Goal: Task Accomplishment & Management: Manage account settings

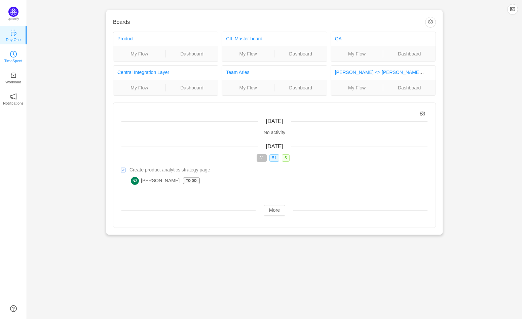
click at [6, 61] on p "TimeSpent" at bounding box center [13, 61] width 18 height 6
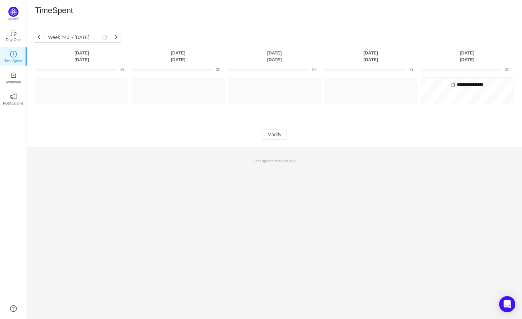
click at [31, 40] on div "**********" at bounding box center [274, 86] width 495 height 122
click at [37, 38] on button "button" at bounding box center [39, 37] width 11 height 11
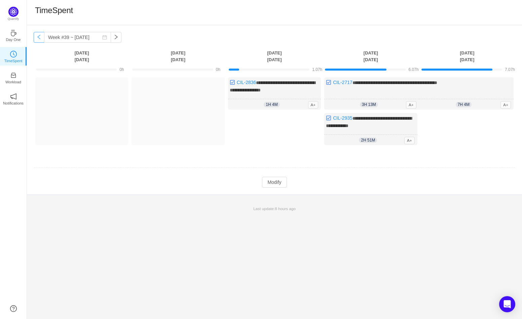
click at [37, 38] on button "button" at bounding box center [39, 37] width 11 height 11
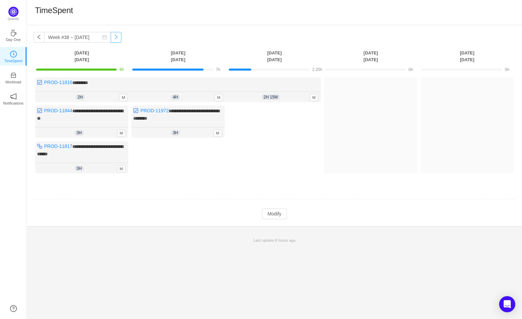
click at [114, 36] on button "button" at bounding box center [116, 37] width 11 height 11
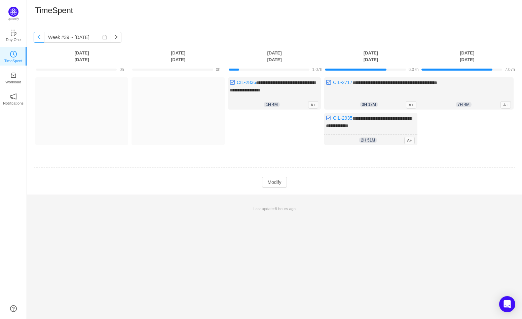
click at [41, 42] on button "button" at bounding box center [39, 37] width 11 height 11
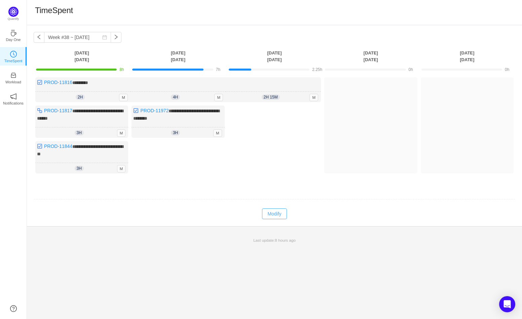
click at [278, 213] on button "Modify" at bounding box center [274, 214] width 25 height 11
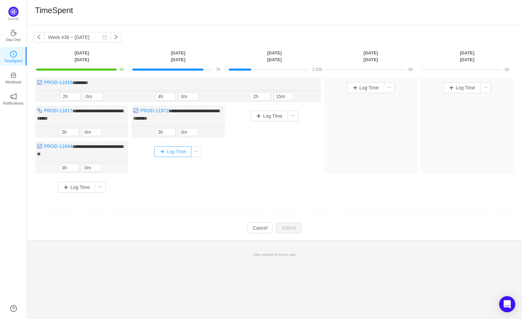
click at [181, 152] on button "Log Time" at bounding box center [172, 151] width 37 height 11
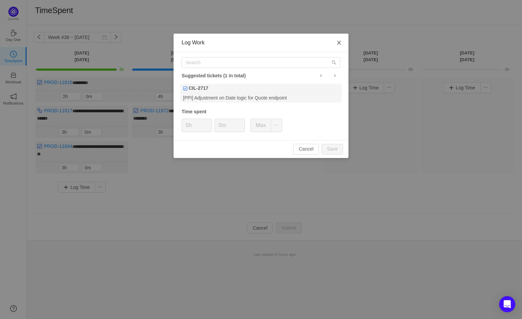
click at [335, 44] on span "Close" at bounding box center [339, 43] width 19 height 19
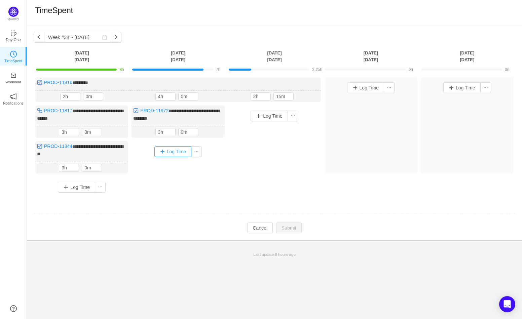
click at [181, 150] on button "Log Time" at bounding box center [172, 151] width 37 height 11
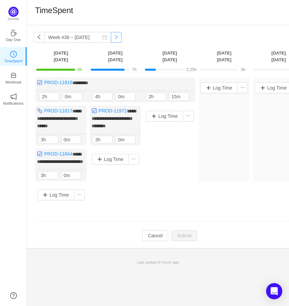
click at [112, 37] on button "button" at bounding box center [116, 37] width 11 height 11
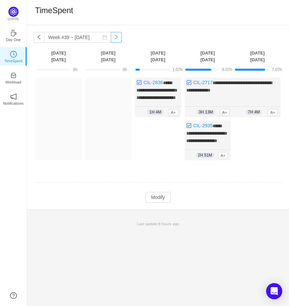
click at [111, 38] on button "button" at bounding box center [116, 37] width 11 height 11
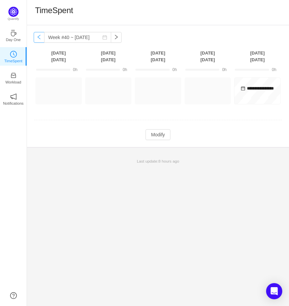
click at [40, 41] on button "button" at bounding box center [39, 37] width 11 height 11
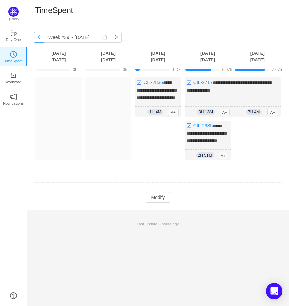
click at [38, 36] on button "button" at bounding box center [39, 37] width 11 height 11
type input "Week #38 ~ [DATE]"
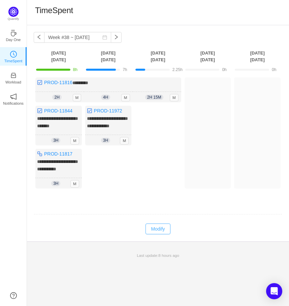
click at [158, 234] on button "Modify" at bounding box center [157, 228] width 25 height 11
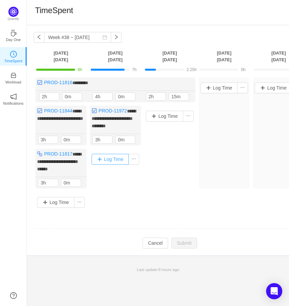
click at [120, 164] on button "Log Time" at bounding box center [110, 159] width 37 height 11
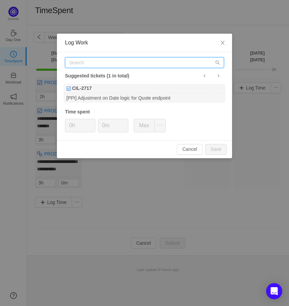
click at [117, 59] on input "text" at bounding box center [144, 62] width 159 height 11
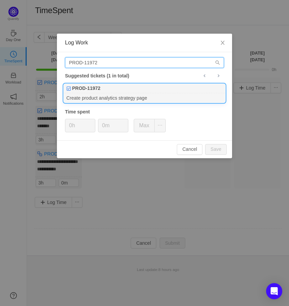
type input "PROD-11972"
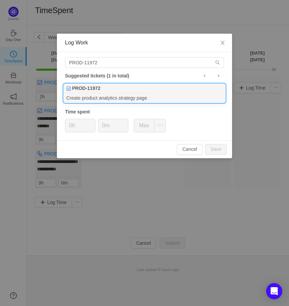
click at [120, 96] on div "Create product analytics strategy page" at bounding box center [144, 97] width 161 height 9
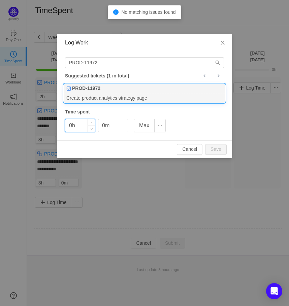
click at [83, 123] on input "0h" at bounding box center [80, 125] width 30 height 13
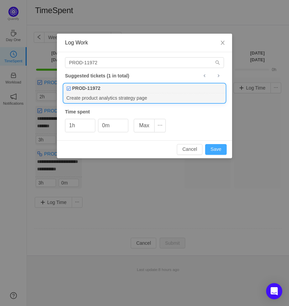
click at [213, 146] on button "Save" at bounding box center [216, 149] width 22 height 11
type input "0h"
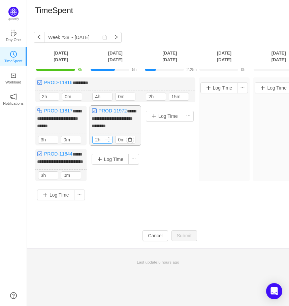
click at [110, 143] on span "Decrease Value" at bounding box center [108, 141] width 7 height 4
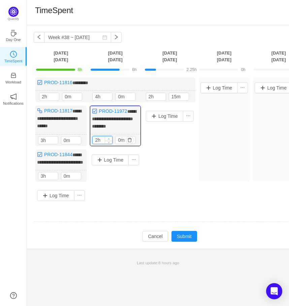
type input "3h"
click at [111, 141] on span "Increase Value" at bounding box center [108, 138] width 7 height 4
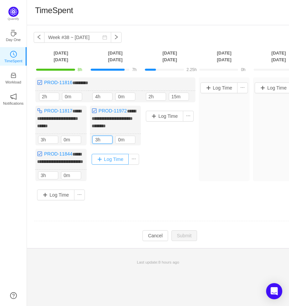
click at [118, 165] on button "Log Time" at bounding box center [110, 159] width 37 height 11
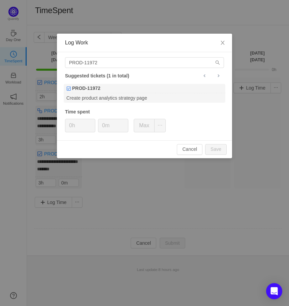
click at [172, 68] on div "PROD-11972 Suggested tickets (1 in total) PROD-11972 Create product analytics s…" at bounding box center [144, 96] width 175 height 88
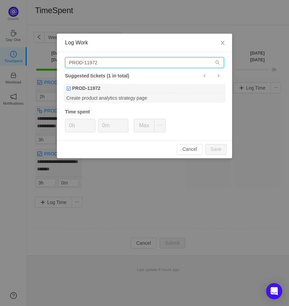
click at [174, 63] on input "PROD-11972" at bounding box center [144, 62] width 159 height 11
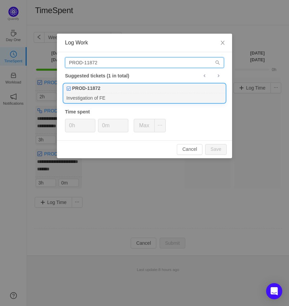
type input "PROD-11872"
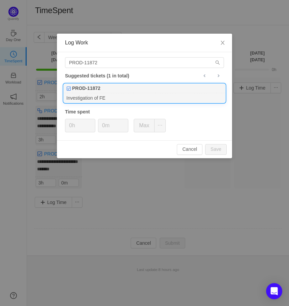
click at [154, 85] on div "PROD-11872" at bounding box center [144, 88] width 161 height 9
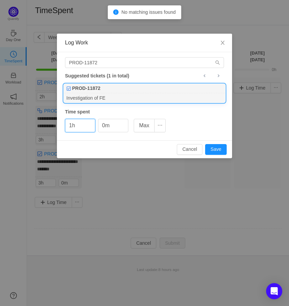
click at [216, 143] on div "Cancel Save" at bounding box center [144, 149] width 175 height 18
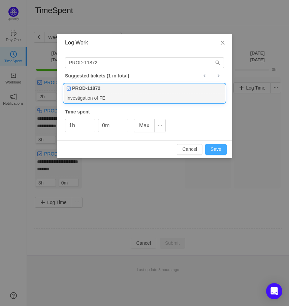
click at [217, 153] on button "Save" at bounding box center [216, 149] width 22 height 11
type input "0h"
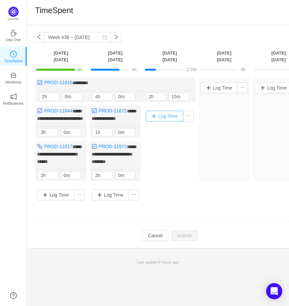
click at [177, 114] on button "Log Time" at bounding box center [164, 116] width 37 height 11
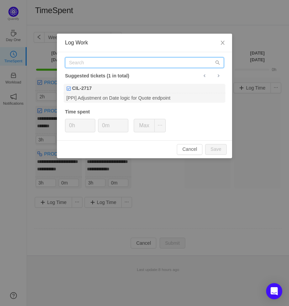
click at [155, 64] on input "text" at bounding box center [144, 62] width 159 height 11
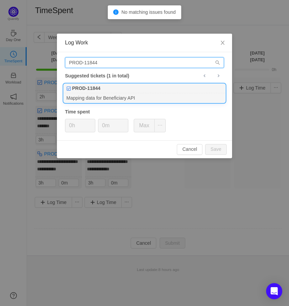
type input "PROD-11844"
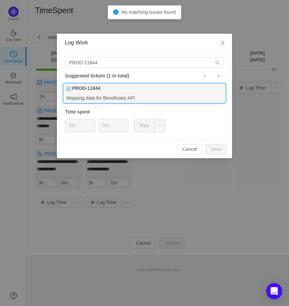
click at [117, 92] on div "PROD-11844" at bounding box center [144, 88] width 161 height 9
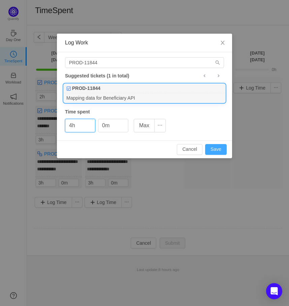
click at [213, 150] on button "Save" at bounding box center [216, 149] width 22 height 11
type input "0h"
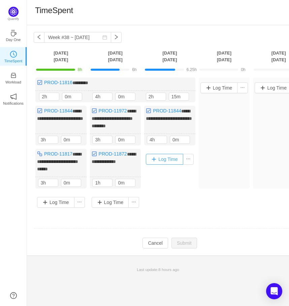
click at [170, 162] on button "Log Time" at bounding box center [164, 159] width 37 height 11
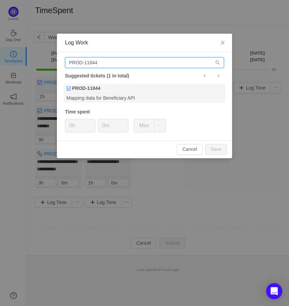
click at [135, 61] on input "PROD-11844" at bounding box center [144, 62] width 159 height 11
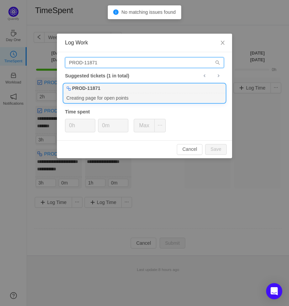
type input "PROD-11871"
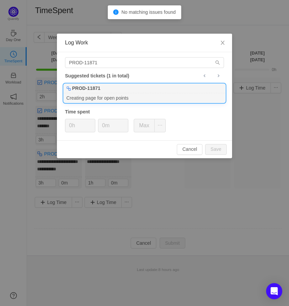
click at [146, 93] on div "PROD-11871" at bounding box center [144, 88] width 161 height 9
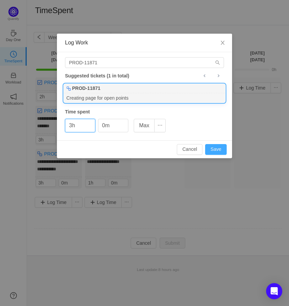
click at [221, 151] on button "Save" at bounding box center [216, 149] width 22 height 11
type input "0h"
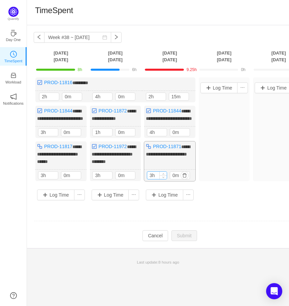
click at [165, 179] on div "3h" at bounding box center [157, 175] width 20 height 8
click at [164, 178] on icon "icon: down" at bounding box center [163, 176] width 2 height 2
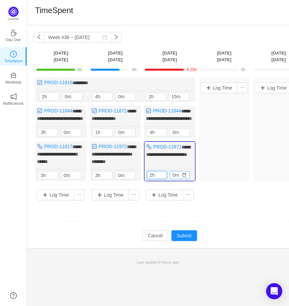
click at [178, 179] on input "0m" at bounding box center [180, 174] width 20 height 7
click at [182, 241] on td "Modify Cancel Submit" at bounding box center [170, 235] width 272 height 11
click at [182, 241] on button "Submit" at bounding box center [184, 235] width 26 height 11
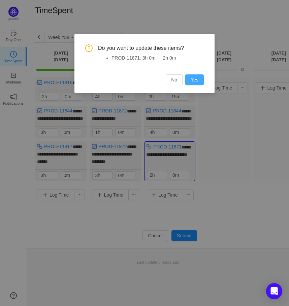
click at [194, 77] on button "Yes" at bounding box center [194, 79] width 19 height 11
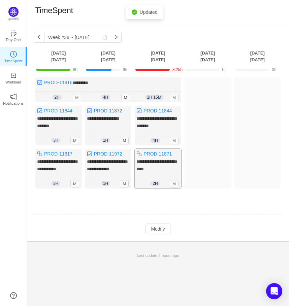
click at [169, 184] on div "2h 2h 0m M" at bounding box center [158, 183] width 46 height 11
click at [153, 166] on span "**********" at bounding box center [156, 165] width 41 height 12
click at [162, 187] on div "2h 2h 0m M" at bounding box center [158, 183] width 46 height 11
click at [157, 234] on button "Modify" at bounding box center [157, 228] width 25 height 11
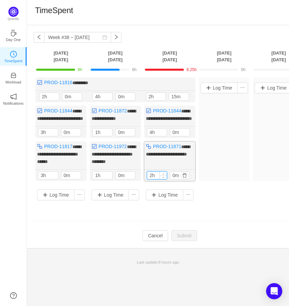
click at [153, 179] on input "2h" at bounding box center [157, 175] width 20 height 7
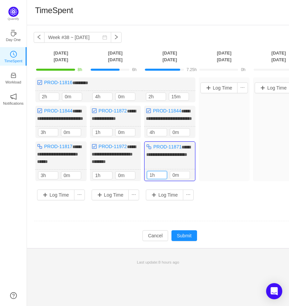
type input "1h"
click at [176, 179] on input "0m" at bounding box center [180, 174] width 20 height 7
type input "45m"
click at [183, 241] on button "Submit" at bounding box center [184, 235] width 26 height 11
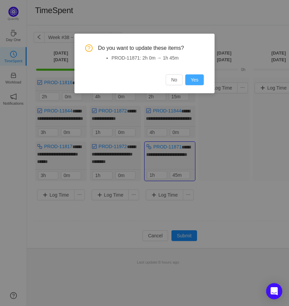
click at [202, 81] on button "Yes" at bounding box center [194, 79] width 19 height 11
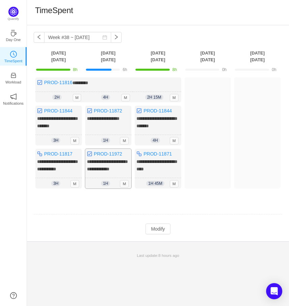
click at [109, 179] on div "**********" at bounding box center [108, 169] width 46 height 40
click at [124, 183] on div "1h 1h 0m M" at bounding box center [108, 183] width 46 height 11
click at [124, 185] on span "M" at bounding box center [124, 183] width 9 height 7
click at [124, 187] on span "M" at bounding box center [124, 183] width 9 height 7
click at [149, 231] on button "Modify" at bounding box center [157, 228] width 25 height 11
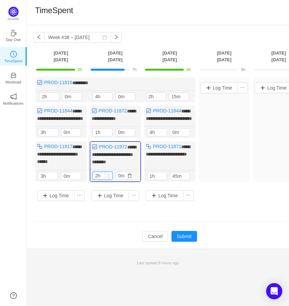
click at [108, 176] on span "Increase Value" at bounding box center [108, 174] width 7 height 4
type input "3h"
click at [108, 176] on span "Increase Value" at bounding box center [108, 174] width 7 height 4
click at [178, 242] on button "Submit" at bounding box center [184, 236] width 26 height 11
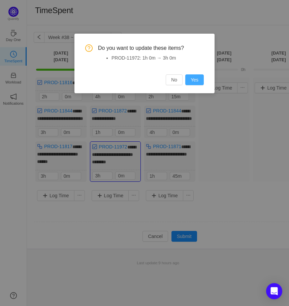
click at [191, 80] on button "Yes" at bounding box center [194, 79] width 19 height 11
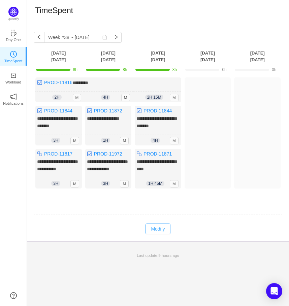
click at [165, 229] on button "Modify" at bounding box center [157, 228] width 25 height 11
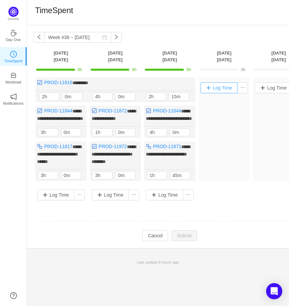
click at [225, 91] on button "Log Time" at bounding box center [218, 87] width 37 height 11
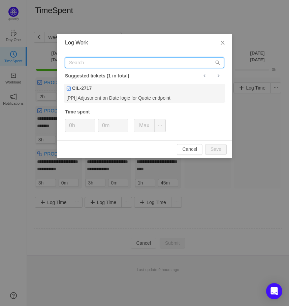
click at [132, 64] on input "text" at bounding box center [144, 62] width 159 height 11
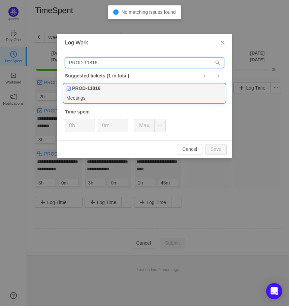
type input "PROD-11816"
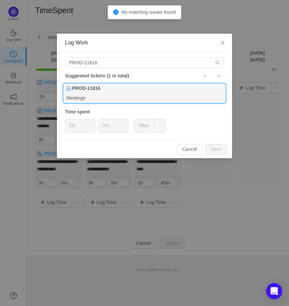
click at [100, 88] on b "PROD-11816" at bounding box center [86, 88] width 28 height 7
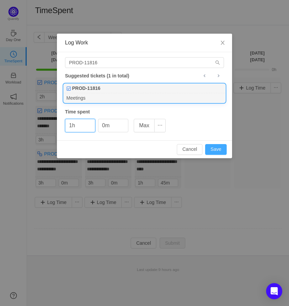
click at [215, 147] on button "Save" at bounding box center [216, 149] width 22 height 11
type input "0h"
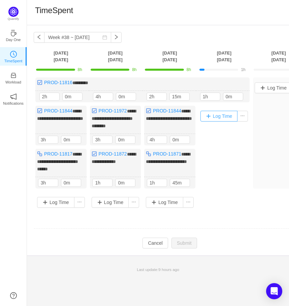
click at [234, 114] on button "Log Time" at bounding box center [218, 116] width 37 height 11
click at [211, 114] on button "Log Time" at bounding box center [218, 116] width 37 height 11
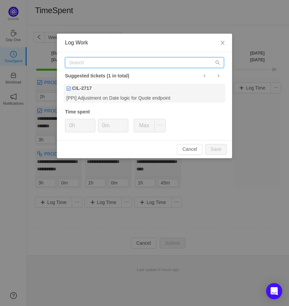
click at [171, 66] on input "text" at bounding box center [144, 62] width 159 height 11
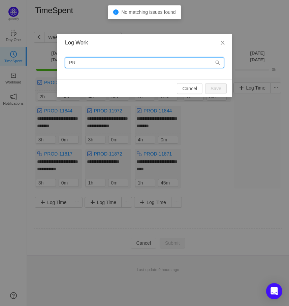
type input "P"
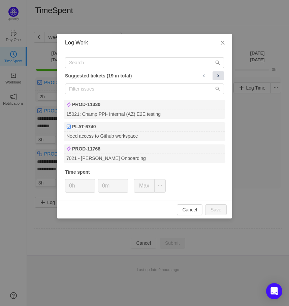
click at [216, 74] on span at bounding box center [217, 75] width 5 height 5
click at [202, 77] on span at bounding box center [203, 75] width 5 height 5
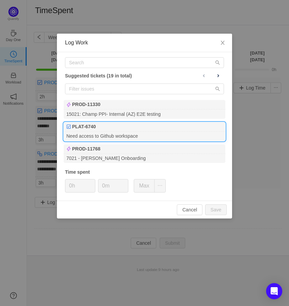
click at [138, 138] on div "Need access to Github workspace" at bounding box center [144, 136] width 161 height 9
click at [73, 184] on input "0h" at bounding box center [80, 185] width 30 height 13
click at [222, 210] on button "Save" at bounding box center [216, 209] width 22 height 11
type input "0h"
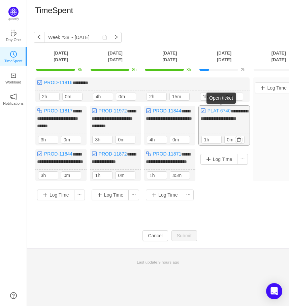
click at [230, 110] on link "PLAT-6740" at bounding box center [218, 110] width 23 height 5
click at [219, 165] on button "Log Time" at bounding box center [218, 159] width 37 height 11
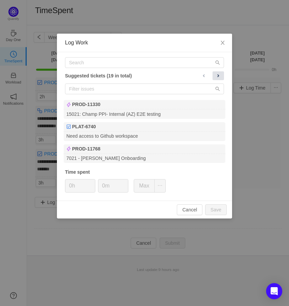
click at [219, 76] on span at bounding box center [217, 75] width 5 height 5
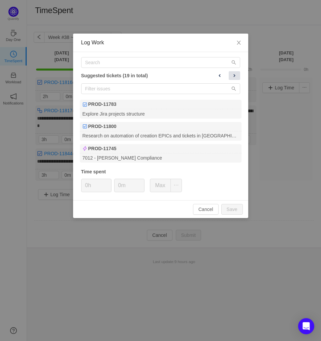
click at [233, 76] on span at bounding box center [233, 75] width 5 height 5
click at [236, 75] on span at bounding box center [233, 75] width 5 height 5
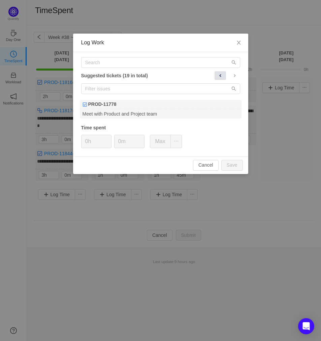
click at [218, 75] on span at bounding box center [219, 75] width 5 height 5
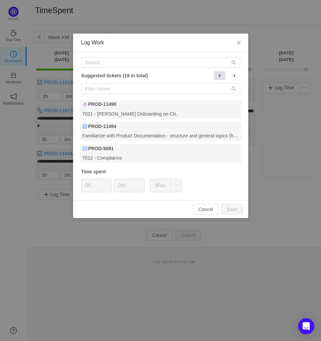
click at [218, 75] on span at bounding box center [219, 75] width 5 height 5
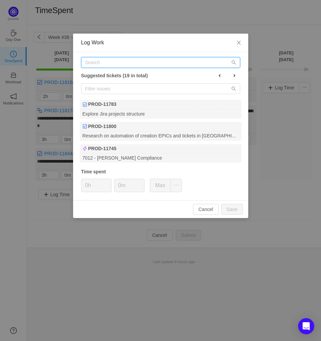
click at [161, 63] on input "text" at bounding box center [160, 62] width 159 height 11
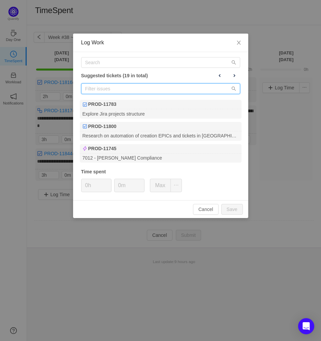
click at [160, 85] on input "text" at bounding box center [160, 88] width 159 height 11
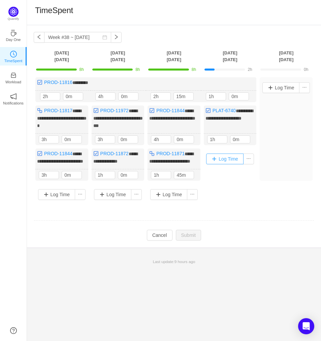
click at [236, 165] on button "Log Time" at bounding box center [224, 159] width 37 height 11
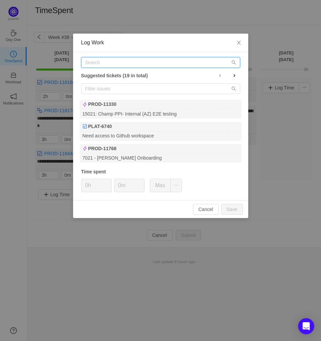
click at [174, 66] on input "text" at bounding box center [160, 62] width 159 height 11
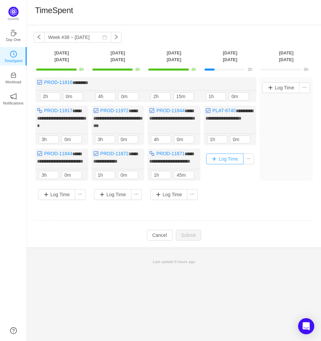
click at [230, 165] on button "Log Time" at bounding box center [224, 159] width 37 height 11
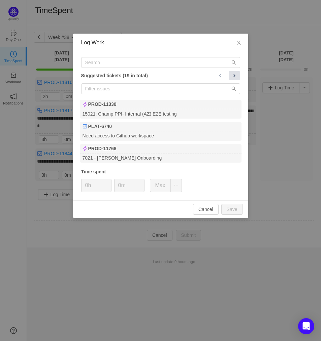
click at [234, 73] on span at bounding box center [233, 75] width 5 height 5
click at [235, 72] on button at bounding box center [233, 75] width 11 height 9
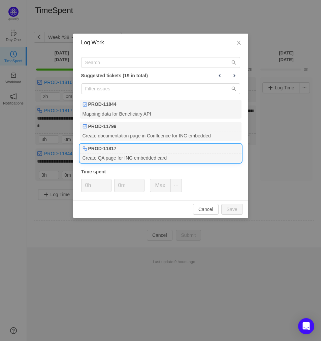
click at [184, 158] on div "Create QA page for ING embedded card" at bounding box center [160, 158] width 161 height 9
click at [225, 205] on button "Save" at bounding box center [232, 209] width 22 height 11
type input "0h"
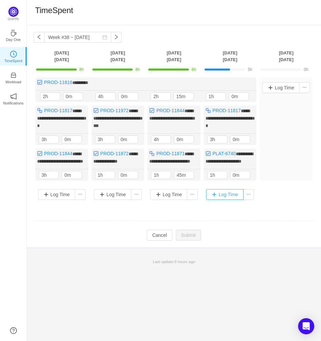
click at [224, 200] on button "Log Time" at bounding box center [224, 194] width 37 height 11
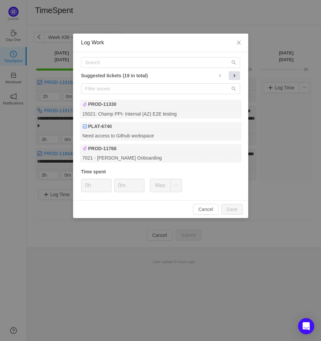
click at [236, 78] on button at bounding box center [233, 75] width 11 height 9
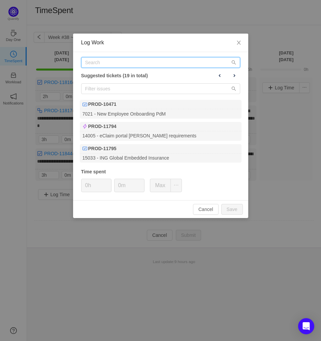
click at [161, 58] on input "text" at bounding box center [160, 62] width 159 height 11
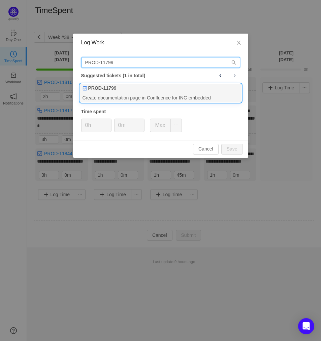
type input "PROD-11799"
click at [148, 89] on div "PROD-11799" at bounding box center [160, 88] width 161 height 9
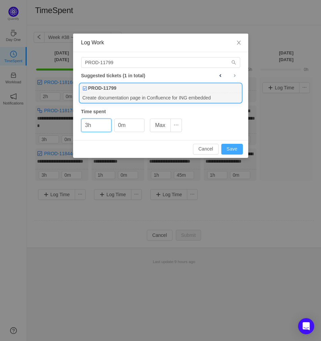
click at [232, 149] on button "Save" at bounding box center [232, 149] width 22 height 11
type input "0h"
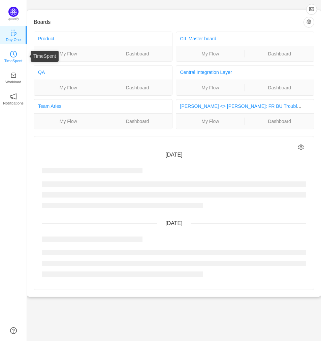
click at [7, 58] on p "TimeSpent" at bounding box center [13, 61] width 18 height 6
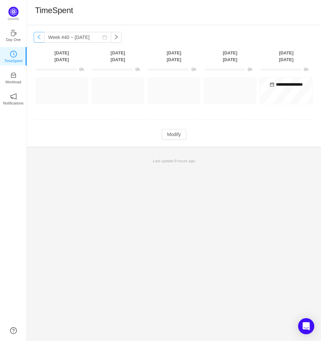
click at [39, 40] on button "button" at bounding box center [39, 37] width 11 height 11
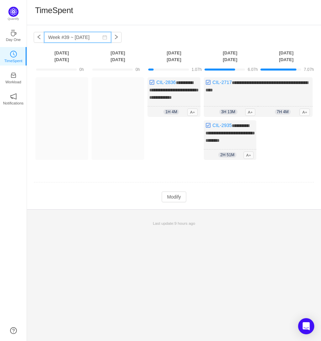
click at [44, 40] on input "Week #39 ~ [DATE]" at bounding box center [77, 37] width 67 height 11
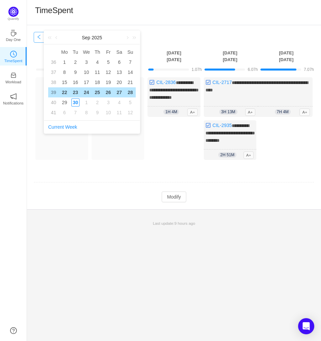
click at [39, 40] on button "button" at bounding box center [39, 37] width 11 height 11
type input "Week #38 ~ [DATE]"
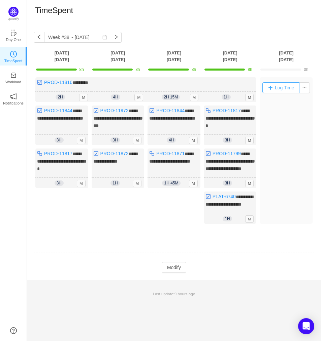
click at [292, 88] on button "Log Time" at bounding box center [280, 87] width 37 height 11
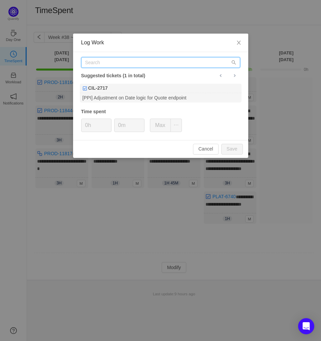
click at [206, 59] on input "text" at bounding box center [160, 62] width 159 height 11
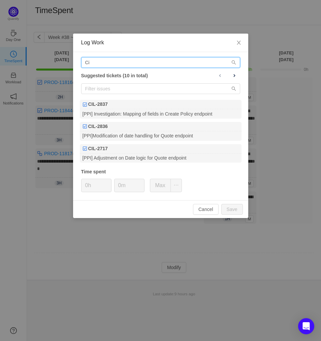
type input "C"
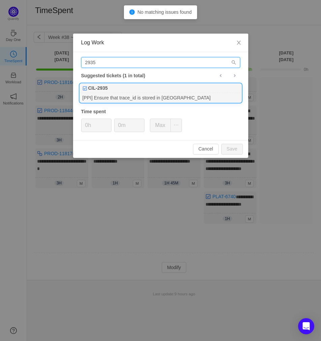
type input "2935"
click at [211, 85] on div "CIL-2935" at bounding box center [160, 88] width 161 height 9
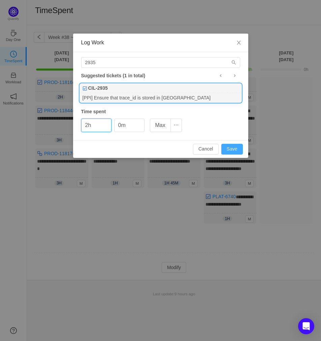
click at [231, 149] on button "Save" at bounding box center [232, 149] width 22 height 11
type input "0h"
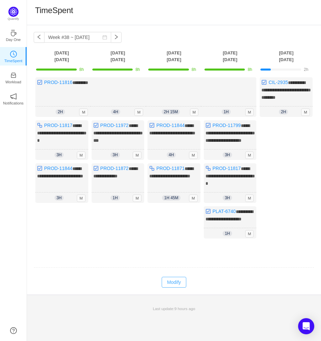
click at [180, 288] on button "Modify" at bounding box center [173, 282] width 25 height 11
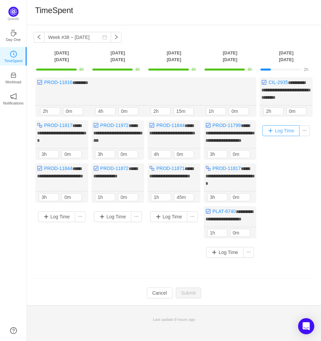
click at [284, 129] on button "Log Time" at bounding box center [280, 130] width 37 height 11
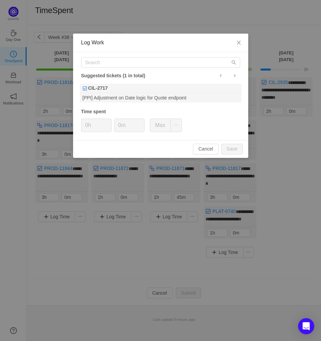
click at [182, 69] on div "Suggested tickets (1 in total) CIL-2717 [PPI] Adjustment on Date logic for Quot…" at bounding box center [160, 96] width 175 height 88
click at [185, 58] on input "text" at bounding box center [160, 62] width 159 height 11
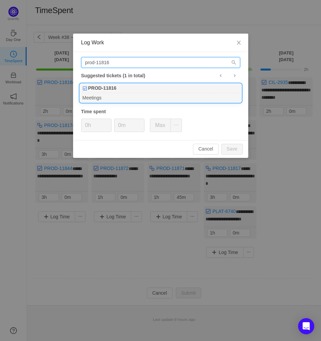
type input "prod-11816"
click at [148, 91] on div "PROD-11816" at bounding box center [160, 88] width 161 height 9
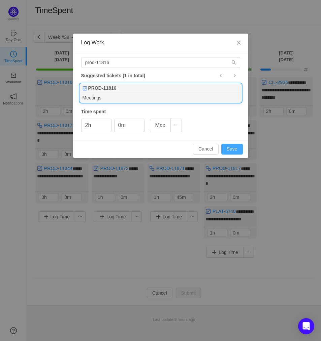
click at [229, 148] on button "Save" at bounding box center [232, 149] width 22 height 11
type input "0h"
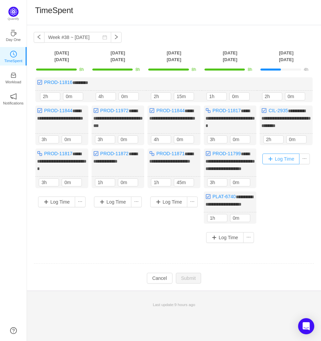
click at [276, 162] on button "Log Time" at bounding box center [280, 159] width 37 height 11
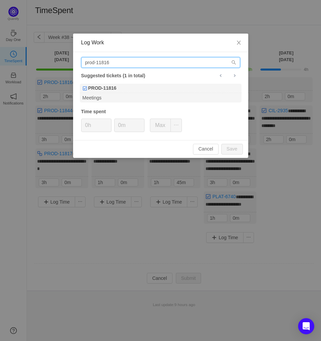
click at [202, 57] on input "prod-11816" at bounding box center [160, 62] width 159 height 11
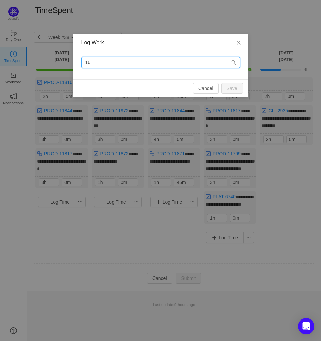
type input "6"
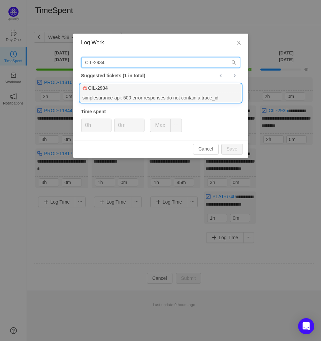
type input "CIL-2934"
click at [149, 92] on div "CIL-2934" at bounding box center [160, 88] width 161 height 9
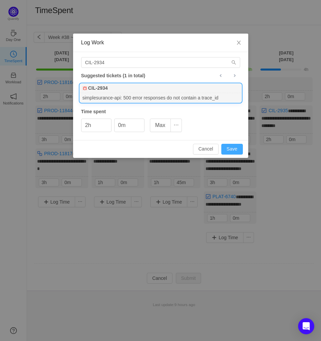
click at [236, 145] on button "Save" at bounding box center [232, 149] width 22 height 11
type input "0h"
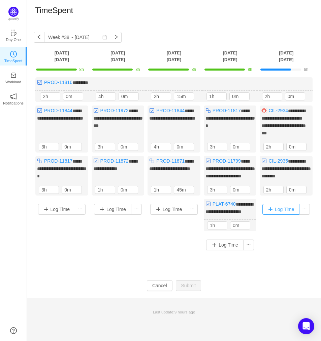
click at [282, 215] on button "Log Time" at bounding box center [280, 209] width 37 height 11
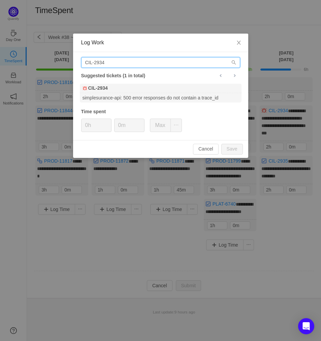
click at [161, 63] on input "CIL-2934" at bounding box center [160, 62] width 159 height 11
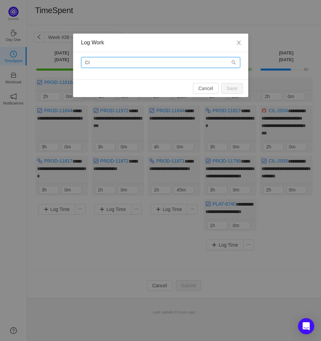
type input "C"
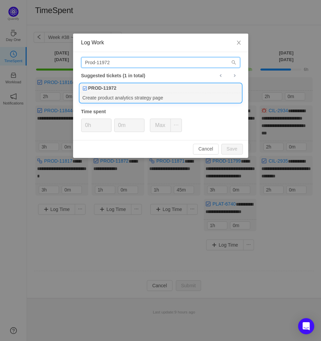
type input "Prod-11972"
click at [136, 96] on div "Create product analytics strategy page" at bounding box center [160, 97] width 161 height 9
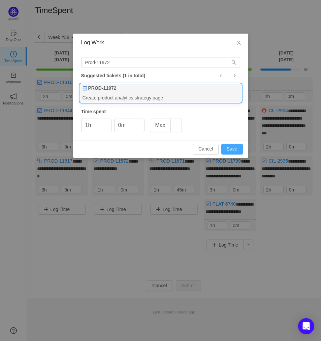
click at [222, 149] on button "Save" at bounding box center [232, 149] width 22 height 11
type input "0h"
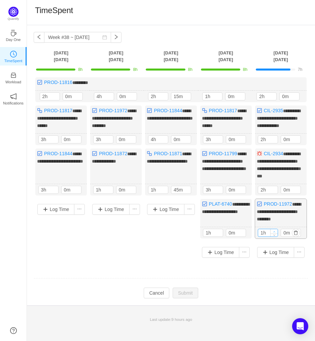
type input "2h"
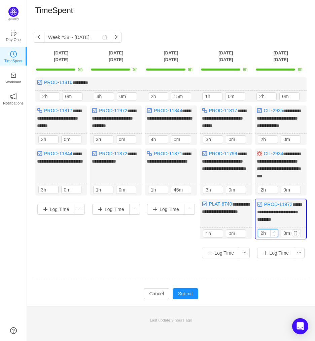
click at [275, 238] on div "2h" at bounding box center [268, 233] width 20 height 8
click at [191, 299] on button "Submit" at bounding box center [186, 294] width 26 height 11
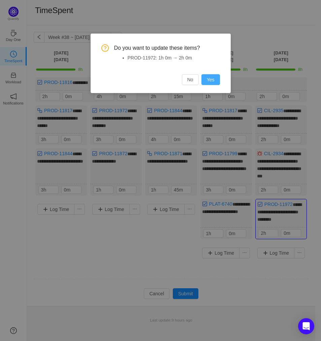
click at [211, 81] on button "Yes" at bounding box center [210, 79] width 19 height 11
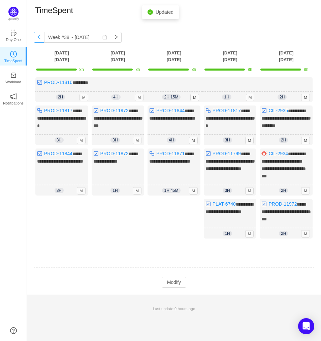
click at [40, 41] on button "button" at bounding box center [39, 37] width 11 height 11
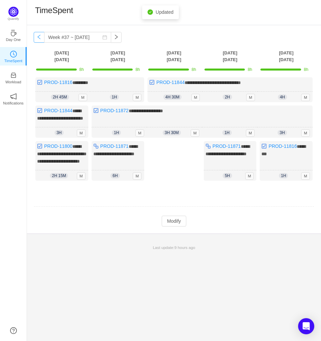
click at [40, 40] on button "button" at bounding box center [39, 37] width 11 height 11
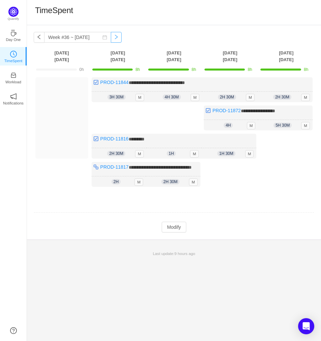
click at [111, 39] on button "button" at bounding box center [116, 37] width 11 height 11
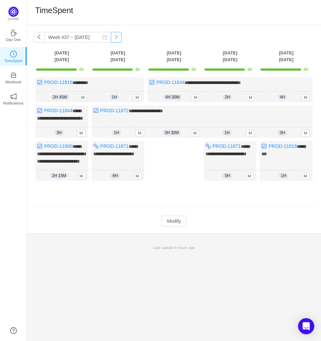
click at [111, 39] on button "button" at bounding box center [116, 37] width 11 height 11
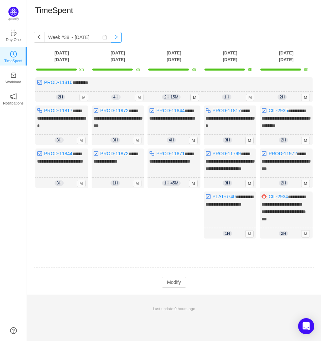
click at [111, 39] on button "button" at bounding box center [116, 37] width 11 height 11
type input "Week #39 ~ [DATE]"
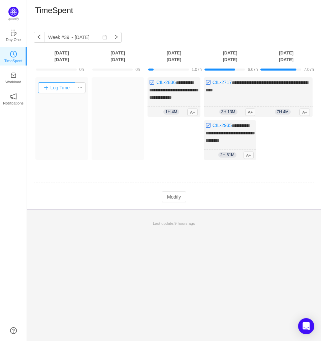
click at [58, 90] on button "Log Time" at bounding box center [56, 87] width 37 height 11
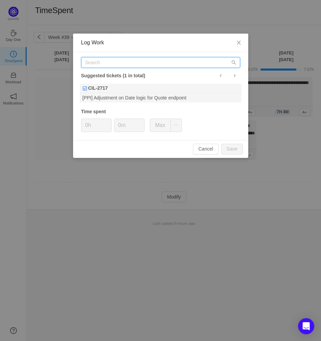
click at [148, 60] on input "text" at bounding box center [160, 62] width 159 height 11
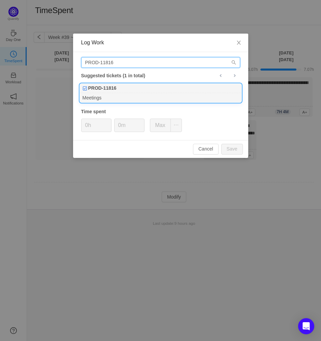
type input "PROD-11816"
click at [142, 94] on div "Meetings" at bounding box center [160, 97] width 161 height 9
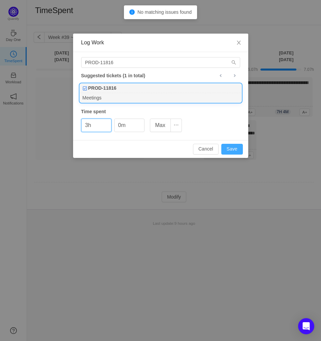
click at [234, 146] on button "Save" at bounding box center [232, 149] width 22 height 11
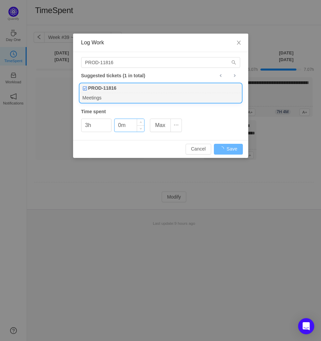
type input "0h"
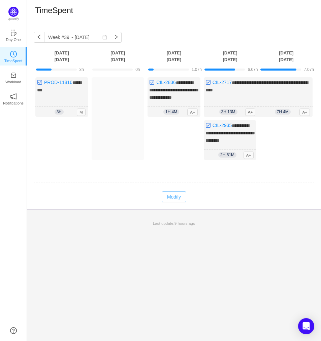
click at [161, 200] on button "Modify" at bounding box center [173, 197] width 25 height 11
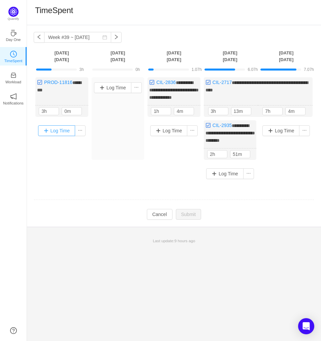
click at [62, 135] on button "Log Time" at bounding box center [56, 130] width 37 height 11
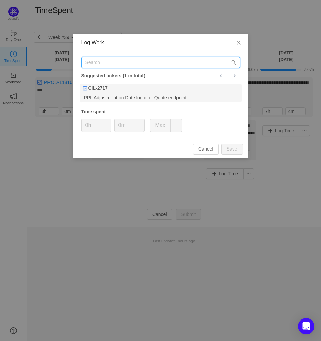
click at [139, 67] on input "text" at bounding box center [160, 62] width 159 height 11
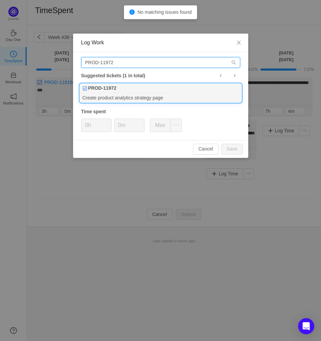
type input "PROD-11972"
click at [113, 100] on div "Create product analytics strategy page" at bounding box center [160, 97] width 161 height 9
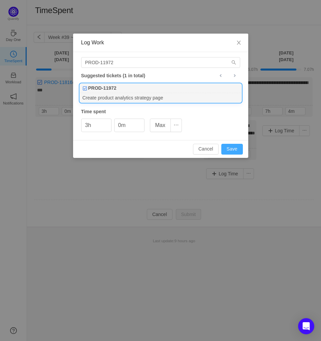
click at [233, 146] on button "Save" at bounding box center [232, 149] width 22 height 11
type input "0h"
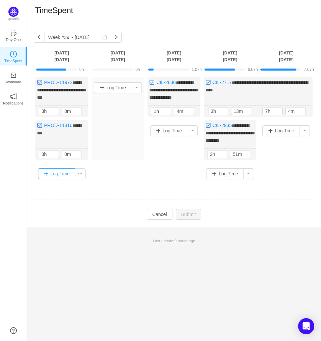
click at [56, 179] on button "Log Time" at bounding box center [56, 174] width 37 height 11
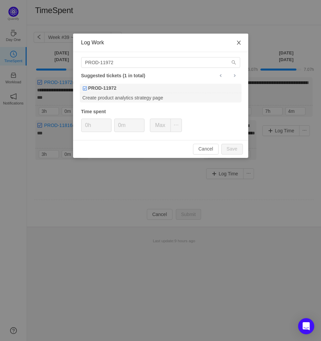
click at [237, 43] on icon "icon: close" at bounding box center [238, 42] width 5 height 5
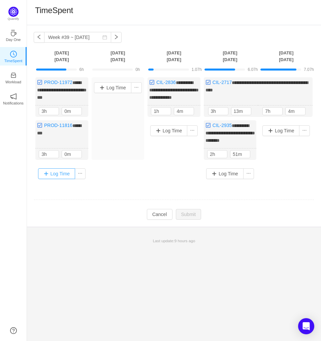
click at [55, 179] on button "Log Time" at bounding box center [56, 174] width 37 height 11
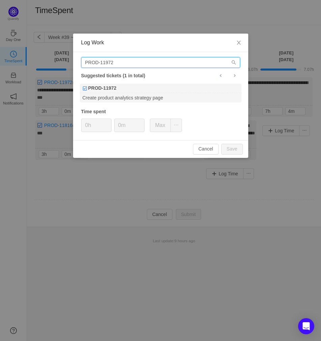
click at [162, 64] on input "PROD-11972" at bounding box center [160, 62] width 159 height 11
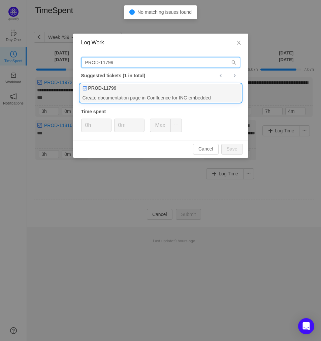
type input "PROD-11799"
click at [159, 88] on div "PROD-11799" at bounding box center [160, 88] width 161 height 9
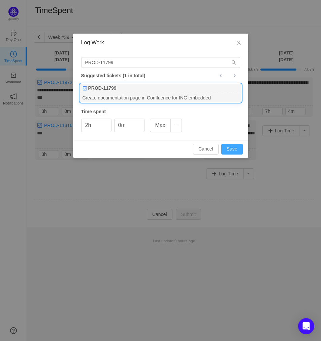
click at [232, 149] on button "Save" at bounding box center [232, 149] width 22 height 11
type input "0h"
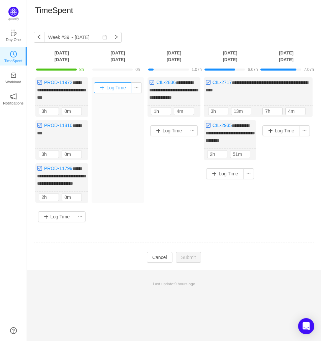
click at [125, 85] on button "Log Time" at bounding box center [112, 87] width 37 height 11
click at [190, 115] on button "button" at bounding box center [189, 111] width 8 height 8
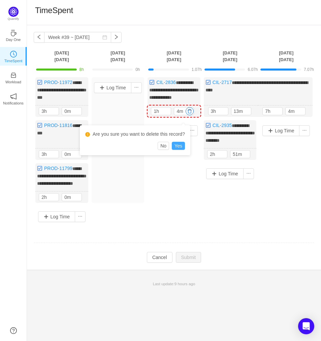
click at [178, 145] on button "Yes" at bounding box center [178, 146] width 13 height 8
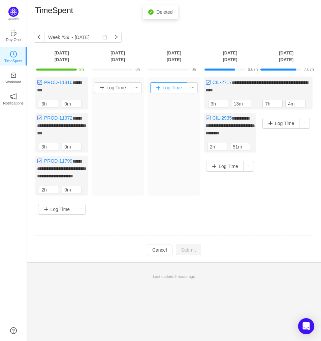
click at [176, 85] on button "Log Time" at bounding box center [168, 87] width 37 height 11
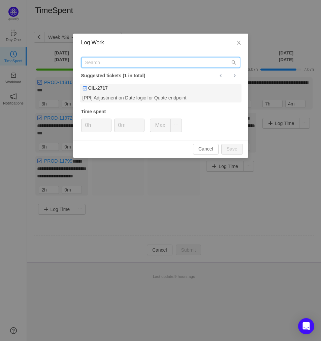
click at [182, 59] on input "text" at bounding box center [160, 62] width 159 height 11
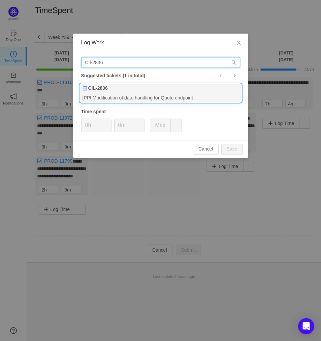
type input "CIl-2836"
click at [172, 96] on div "[PPI]Modification of date handling for Quote endpoint" at bounding box center [160, 97] width 161 height 9
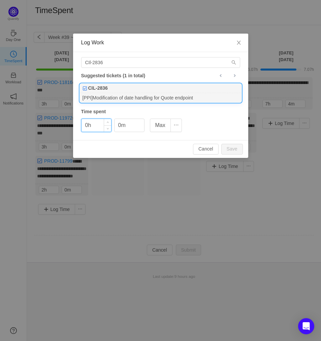
click at [84, 125] on input "0h" at bounding box center [96, 125] width 30 height 13
type input "2h"
type input "30m"
click at [232, 151] on button "Save" at bounding box center [232, 149] width 22 height 11
type input "0h"
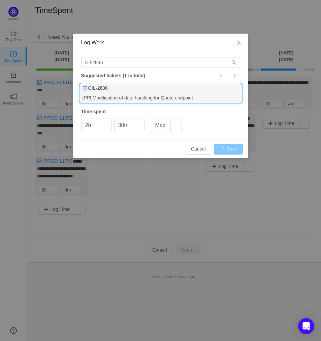
type input "0m"
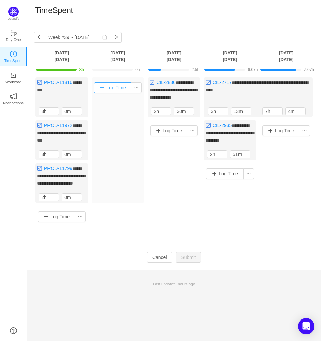
click at [128, 88] on button "Log Time" at bounding box center [112, 87] width 37 height 11
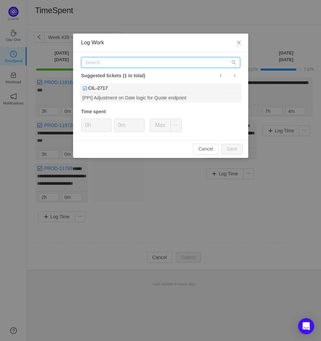
click at [127, 68] on input "text" at bounding box center [160, 62] width 159 height 11
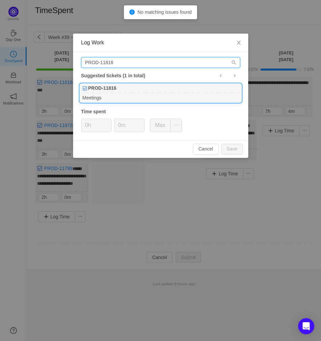
type input "PROD-11816"
click at [130, 91] on div "PROD-11816" at bounding box center [160, 88] width 161 height 9
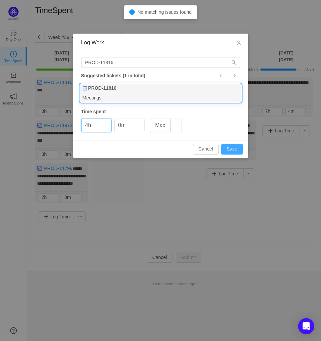
click at [232, 149] on button "Save" at bounding box center [232, 149] width 22 height 11
type input "0h"
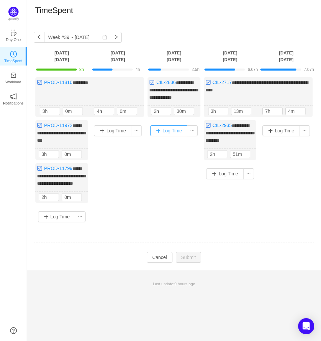
click at [176, 136] on button "Log Time" at bounding box center [168, 130] width 37 height 11
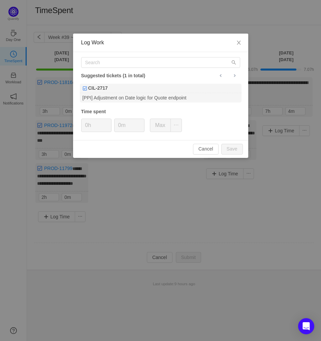
click at [159, 74] on div "Suggested tickets (1 in total)" at bounding box center [160, 75] width 159 height 9
click at [168, 60] on input "text" at bounding box center [160, 62] width 159 height 11
type input "P"
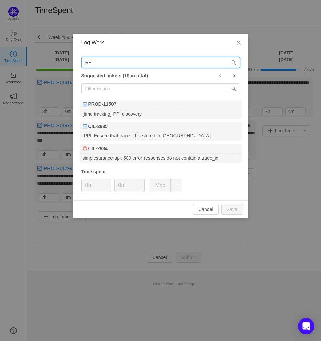
type input "R"
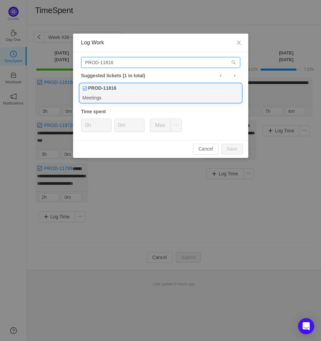
type input "PROD-11816"
click at [158, 96] on div "Meetings" at bounding box center [160, 97] width 161 height 9
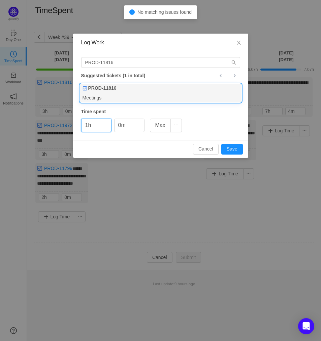
type input "1h"
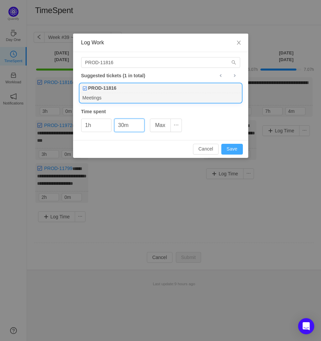
type input "30m"
click at [239, 151] on button "Save" at bounding box center [232, 149] width 22 height 11
type input "0h"
type input "0m"
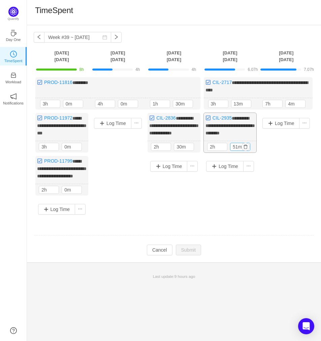
click at [237, 151] on input "51m" at bounding box center [240, 146] width 20 height 7
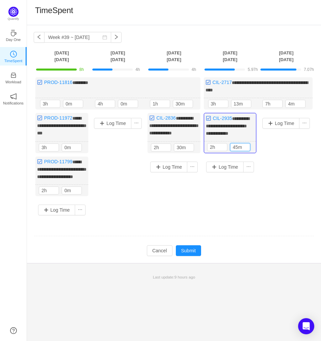
type input "45m"
click at [267, 280] on footer "Last update: 9 hours ago" at bounding box center [174, 273] width 294 height 21
click at [236, 101] on input "13m" at bounding box center [241, 103] width 20 height 7
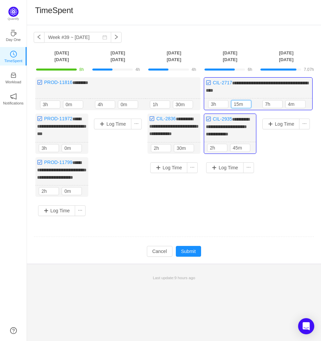
type input "15m"
click at [226, 177] on div "Log Time" at bounding box center [229, 167] width 49 height 17
click at [230, 171] on button "Log Time" at bounding box center [224, 167] width 37 height 11
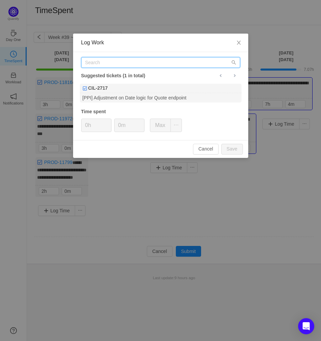
click at [159, 65] on input "text" at bounding box center [160, 62] width 159 height 11
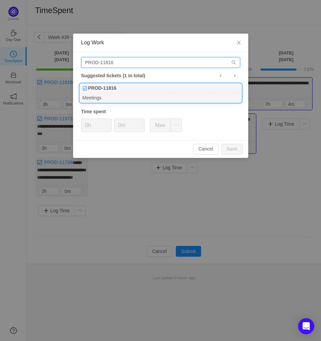
type input "PROD-11816"
click at [129, 97] on div "Meetings" at bounding box center [160, 97] width 161 height 9
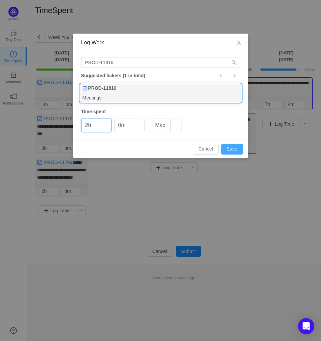
click at [237, 144] on button "Save" at bounding box center [232, 149] width 22 height 11
type input "0h"
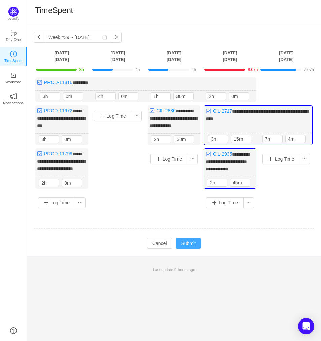
click at [187, 249] on button "Submit" at bounding box center [189, 243] width 26 height 11
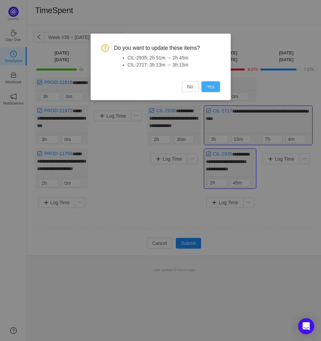
click at [217, 86] on button "Yes" at bounding box center [210, 86] width 19 height 11
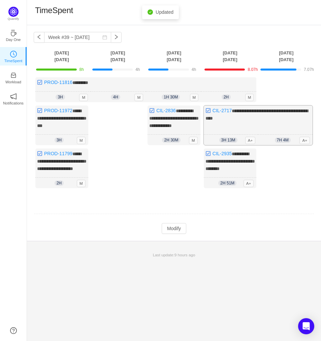
click at [233, 146] on div "3h 13m 3h 13m A+" at bounding box center [231, 140] width 55 height 11
click at [253, 187] on span "A+" at bounding box center [248, 183] width 10 height 7
click at [176, 234] on button "Modify" at bounding box center [173, 228] width 25 height 11
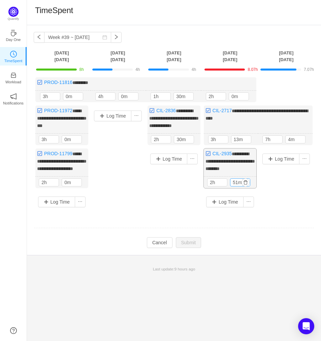
click at [236, 186] on input "51m" at bounding box center [240, 182] width 20 height 7
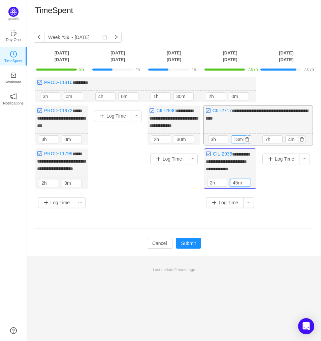
type input "45m"
click at [239, 143] on input "13m" at bounding box center [241, 139] width 20 height 7
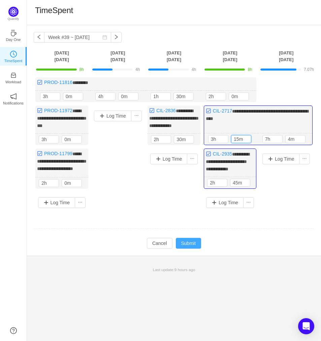
type input "15m"
click at [189, 249] on button "Submit" at bounding box center [189, 243] width 26 height 11
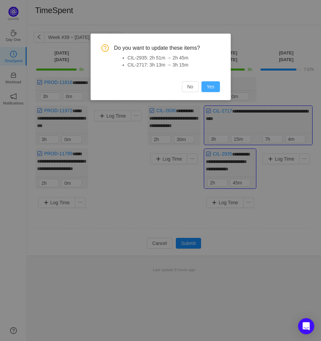
click at [211, 87] on button "Yes" at bounding box center [210, 86] width 19 height 11
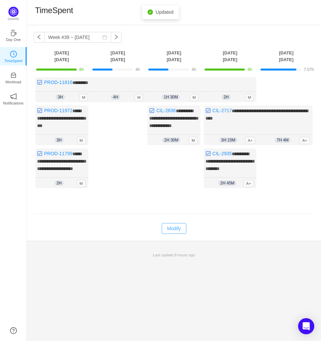
click at [175, 234] on button "Modify" at bounding box center [173, 228] width 25 height 11
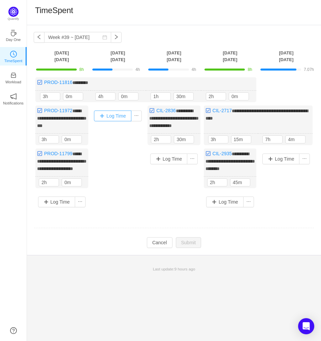
click at [112, 116] on button "Log Time" at bounding box center [112, 116] width 37 height 11
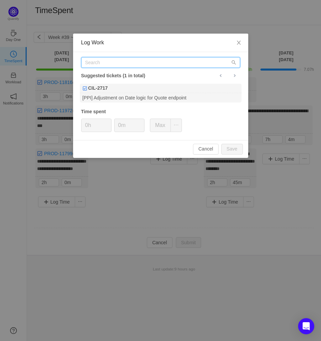
click at [160, 66] on input "text" at bounding box center [160, 62] width 159 height 11
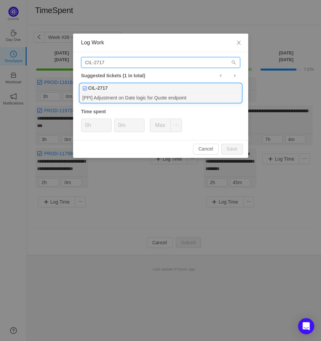
type input "CIL-2717"
click at [146, 94] on div "[PPI] Adjustment on Date logic for Quote endpoint" at bounding box center [160, 97] width 161 height 9
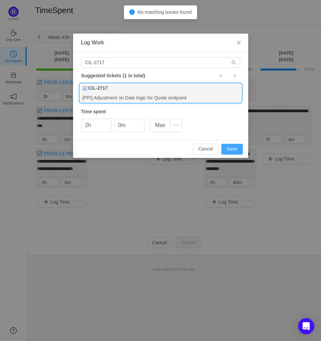
click at [226, 148] on button "Save" at bounding box center [232, 149] width 22 height 11
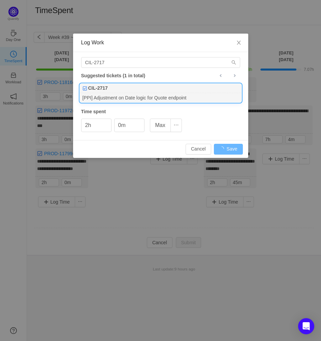
type input "0h"
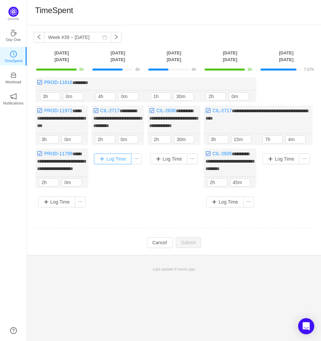
click at [108, 162] on button "Log Time" at bounding box center [112, 159] width 37 height 11
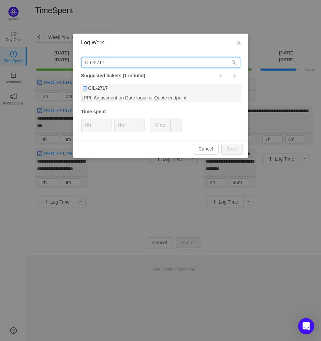
click at [150, 60] on input "CIL-2717" at bounding box center [160, 62] width 159 height 11
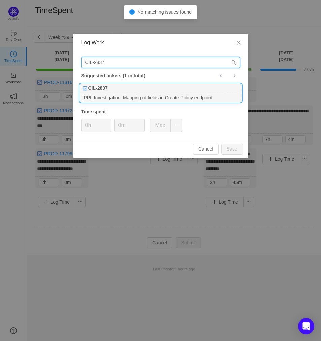
type input "CIL-2837"
click at [138, 101] on div "[PPI] Investigation: Mapping of fields in Create Policy endpoint" at bounding box center [160, 97] width 161 height 9
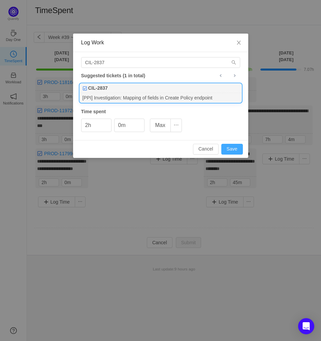
click at [231, 145] on button "Save" at bounding box center [232, 149] width 22 height 11
type input "0h"
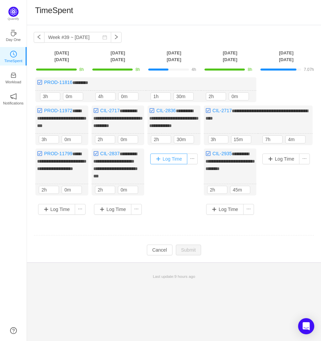
click at [166, 165] on button "Log Time" at bounding box center [168, 159] width 37 height 11
click at [284, 164] on button "Log Time" at bounding box center [280, 159] width 37 height 11
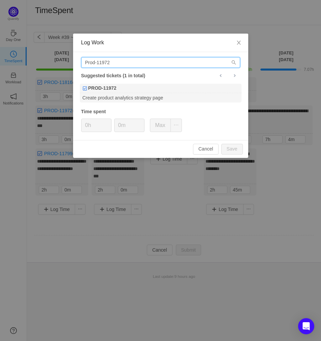
click at [186, 66] on input "Prod-11972" at bounding box center [160, 62] width 159 height 11
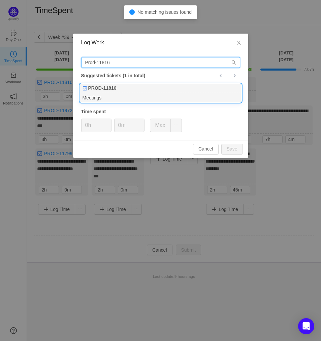
type input "Prod-11816"
click at [169, 99] on div "Meetings" at bounding box center [160, 97] width 161 height 9
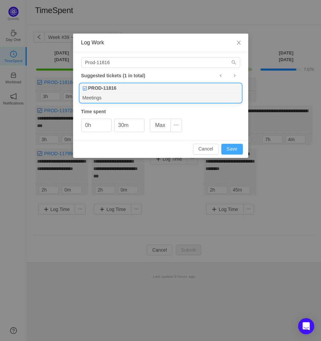
click at [226, 149] on button "Save" at bounding box center [232, 149] width 22 height 11
type input "0m"
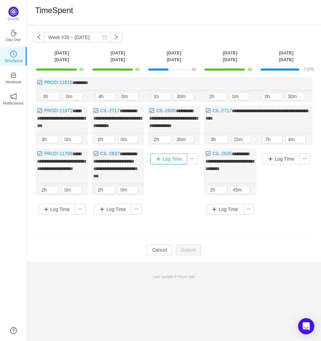
click at [173, 165] on button "Log Time" at bounding box center [168, 159] width 37 height 11
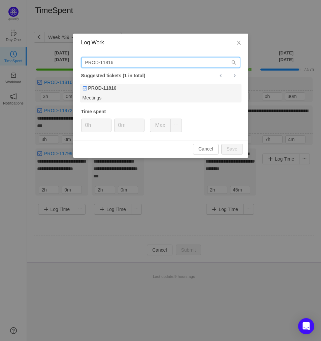
click at [189, 58] on input "PROD-11816" at bounding box center [160, 62] width 159 height 11
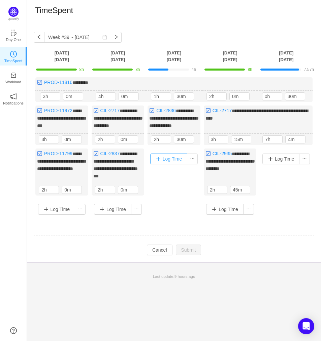
click at [176, 164] on button "Log Time" at bounding box center [168, 159] width 37 height 11
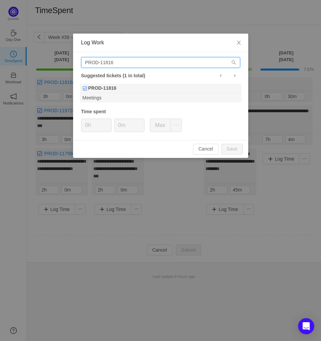
click at [180, 62] on input "PROD-11816" at bounding box center [160, 62] width 159 height 11
type input "PROD"
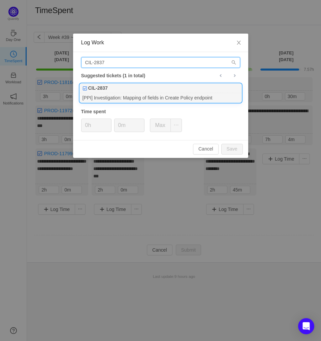
type input "CIL-2837"
click at [158, 93] on div "[PPI] Investigation: Mapping of fields in Create Policy endpoint" at bounding box center [160, 97] width 161 height 9
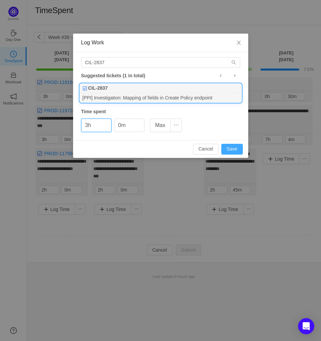
click at [228, 145] on button "Save" at bounding box center [232, 149] width 22 height 11
type input "0h"
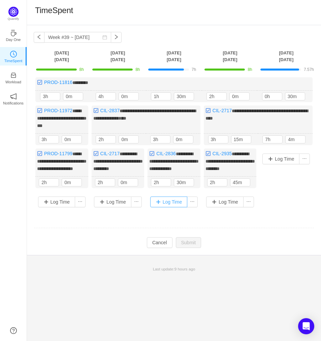
click at [173, 208] on button "Log Time" at bounding box center [168, 202] width 37 height 11
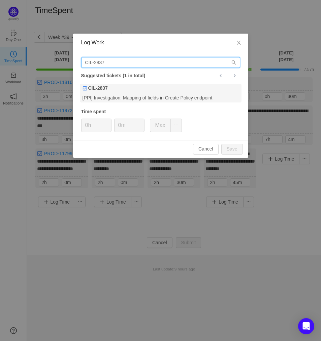
click at [163, 59] on input "CIL-2837" at bounding box center [160, 62] width 159 height 11
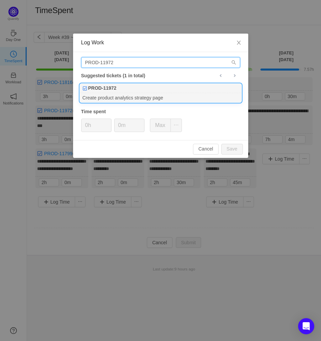
type input "PROD-11972"
click at [146, 90] on div "PROD-11972" at bounding box center [160, 88] width 161 height 9
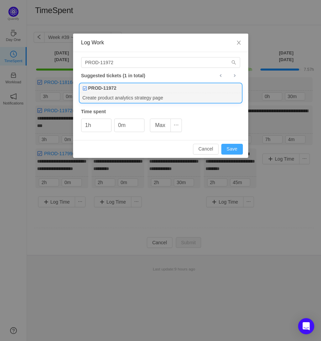
click at [229, 145] on button "Save" at bounding box center [232, 149] width 22 height 11
type input "0h"
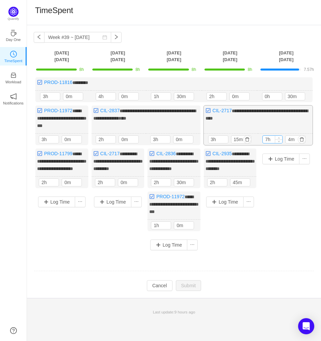
click at [269, 143] on input "7h" at bounding box center [272, 139] width 20 height 7
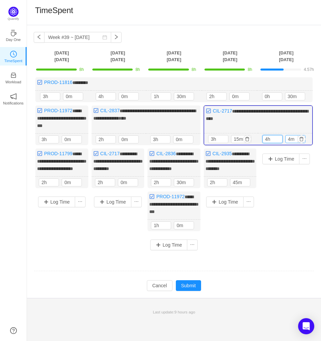
type input "4h"
click at [291, 141] on input "4m" at bounding box center [295, 139] width 20 height 7
type input "0m"
click at [284, 165] on button "Log Time" at bounding box center [280, 159] width 37 height 11
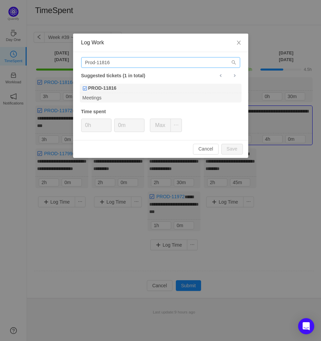
drag, startPoint x: 178, startPoint y: 55, endPoint x: 177, endPoint y: 60, distance: 4.8
click at [179, 56] on div "Prod-11816 Suggested tickets (1 in total) PROD-11816 Meetings Time spent 0h 0m …" at bounding box center [160, 96] width 175 height 88
click at [175, 63] on input "Prod-11816" at bounding box center [160, 62] width 159 height 11
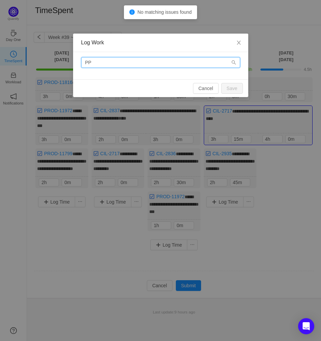
type input "P"
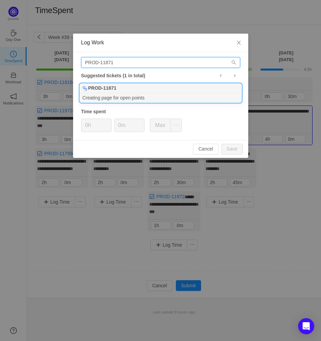
type input "PROD-11871"
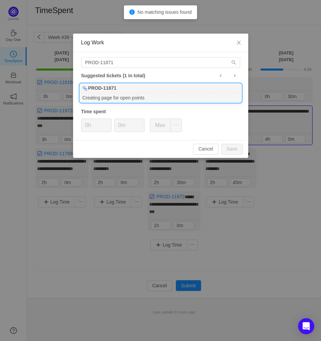
click at [159, 94] on div "Creating page for open points" at bounding box center [160, 97] width 161 height 9
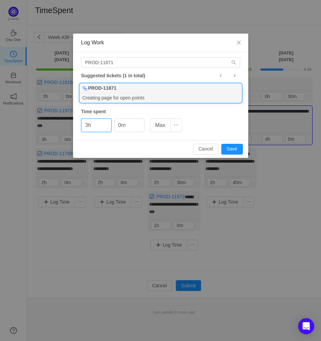
type input "3h"
type input "30m"
click at [231, 151] on button "Save" at bounding box center [232, 149] width 22 height 11
type input "0h"
type input "0m"
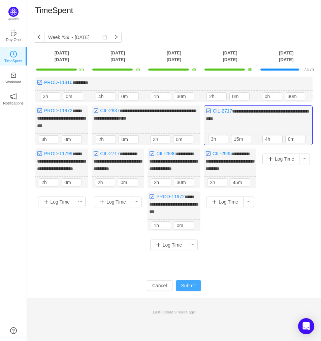
click at [187, 291] on button "Submit" at bounding box center [189, 286] width 26 height 11
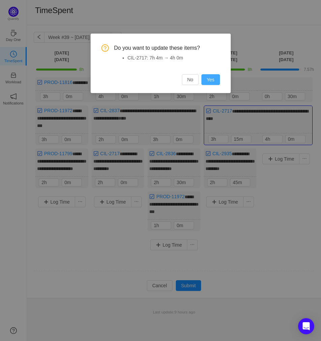
click at [214, 82] on button "Yes" at bounding box center [210, 79] width 19 height 11
type input "7h"
type input "4m"
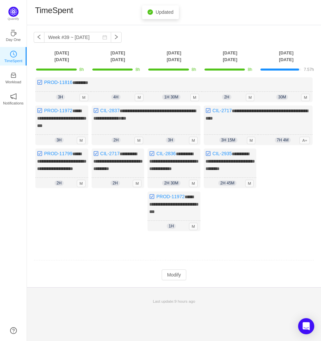
click at [180, 288] on div "**********" at bounding box center [174, 156] width 294 height 262
click at [181, 281] on button "Modify" at bounding box center [173, 275] width 25 height 11
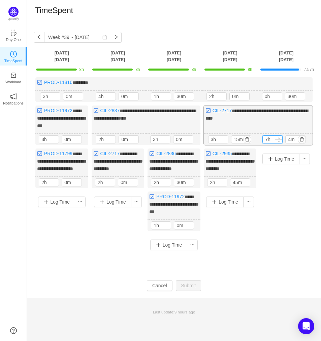
click at [269, 143] on input "7h" at bounding box center [272, 139] width 20 height 7
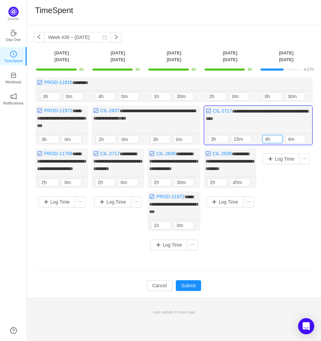
type input "4h"
type input "0m"
click at [259, 205] on div "**********" at bounding box center [174, 166] width 280 height 178
click at [278, 165] on button "Log Time" at bounding box center [280, 159] width 37 height 11
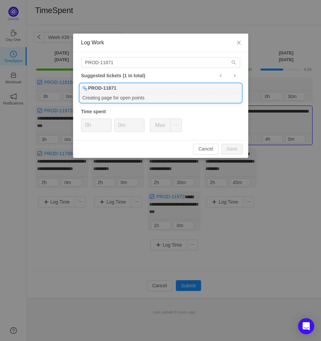
click at [185, 100] on div "Creating page for open points" at bounding box center [160, 97] width 161 height 9
type input "3h"
type input "30m"
click at [226, 148] on button "Save" at bounding box center [232, 149] width 22 height 11
type input "0h"
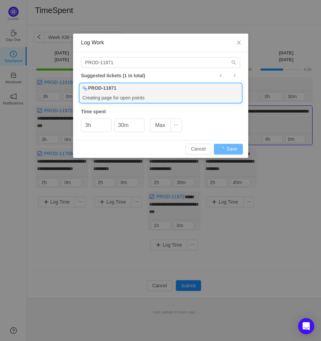
type input "0m"
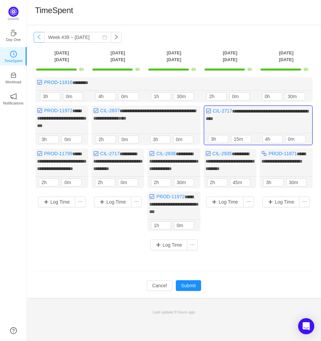
click at [35, 37] on button "button" at bounding box center [39, 37] width 11 height 11
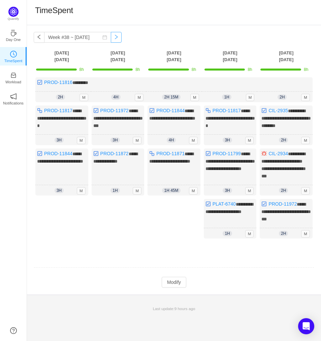
click at [111, 35] on button "button" at bounding box center [116, 37] width 11 height 11
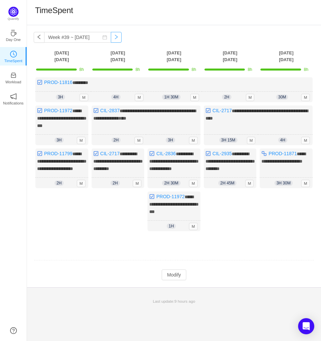
click at [111, 37] on button "button" at bounding box center [116, 37] width 11 height 11
type input "Week #40 ~ [DATE]"
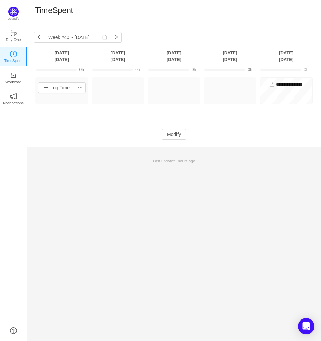
click at [62, 93] on div "Log Time" at bounding box center [61, 87] width 49 height 17
click at [69, 89] on button "Log Time" at bounding box center [56, 87] width 37 height 11
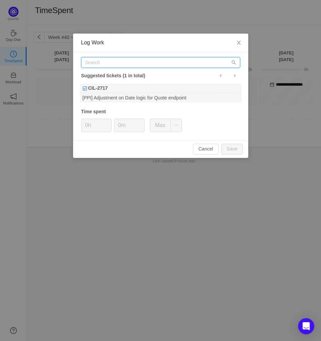
click at [130, 62] on input "text" at bounding box center [160, 62] width 159 height 11
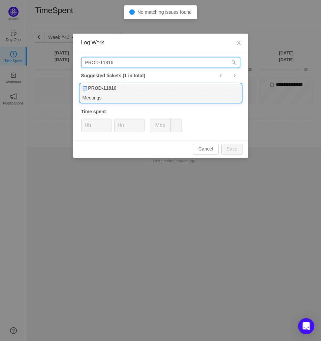
type input "PROD-11816"
click at [131, 89] on div "PROD-11816" at bounding box center [160, 88] width 161 height 9
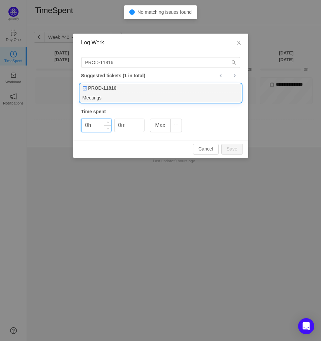
click at [91, 121] on input "0h" at bounding box center [96, 125] width 30 height 13
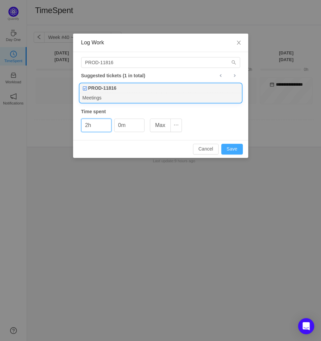
click at [226, 148] on button "Save" at bounding box center [232, 149] width 22 height 11
type input "0h"
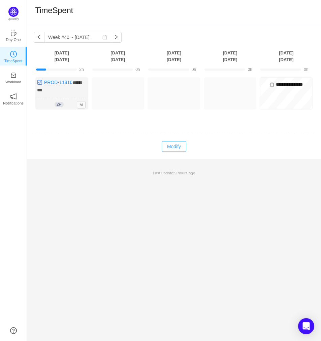
click at [171, 145] on button "Modify" at bounding box center [173, 146] width 25 height 11
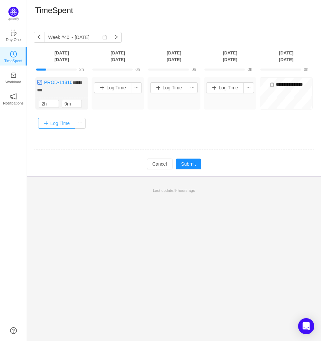
click at [52, 122] on button "Log Time" at bounding box center [56, 123] width 37 height 11
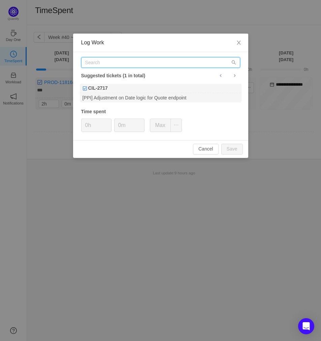
click at [124, 64] on input "text" at bounding box center [160, 62] width 159 height 11
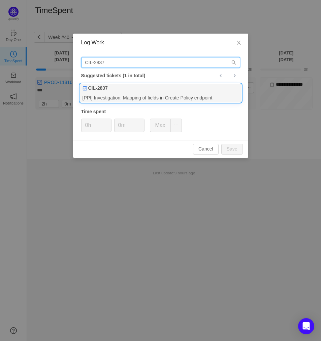
type input "CIL-2837"
click at [134, 95] on div "[PPI] Investigation: Mapping of fields in Create Policy endpoint" at bounding box center [160, 97] width 161 height 9
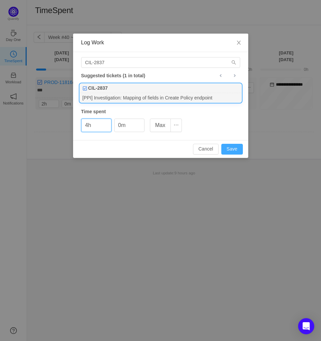
click at [230, 147] on button "Save" at bounding box center [232, 149] width 22 height 11
type input "0h"
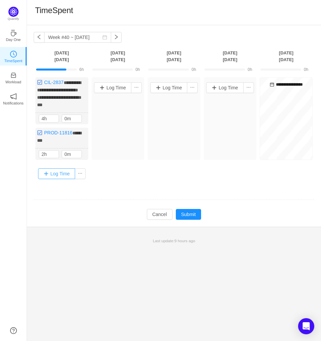
click at [66, 170] on button "Log Time" at bounding box center [56, 174] width 37 height 11
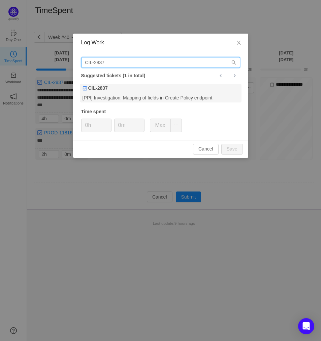
click at [106, 65] on input "CIL-2837" at bounding box center [160, 62] width 159 height 11
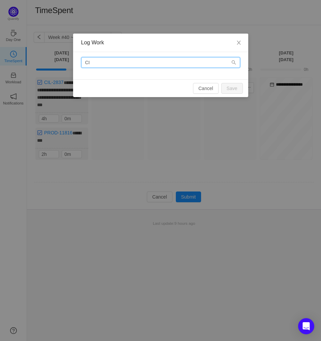
type input "C"
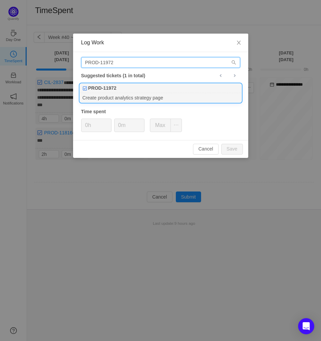
type input "PROD-11972"
click at [122, 98] on div "Create product analytics strategy page" at bounding box center [160, 97] width 161 height 9
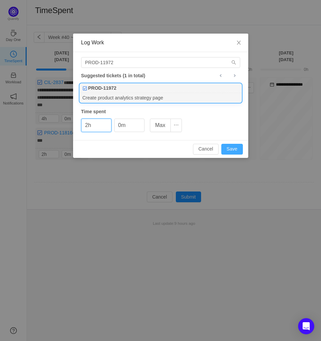
click at [236, 145] on button "Save" at bounding box center [232, 149] width 22 height 11
type input "0h"
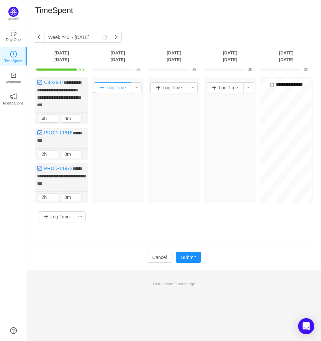
click at [125, 82] on button "Log Time" at bounding box center [112, 87] width 37 height 11
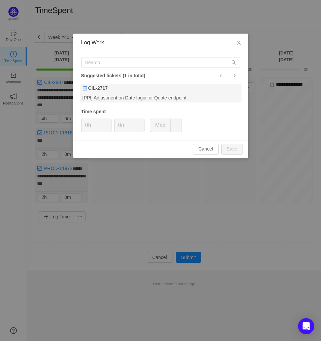
click at [193, 71] on div "Suggested tickets (1 in total) CIL-2717 [PPI] Adjustment on Date logic for Quot…" at bounding box center [160, 96] width 175 height 88
click at [193, 66] on input "text" at bounding box center [160, 62] width 159 height 11
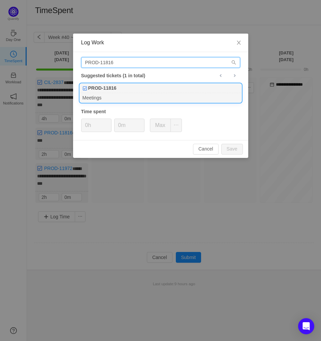
type input "PROD-11816"
click at [111, 95] on div "Meetings" at bounding box center [160, 97] width 161 height 9
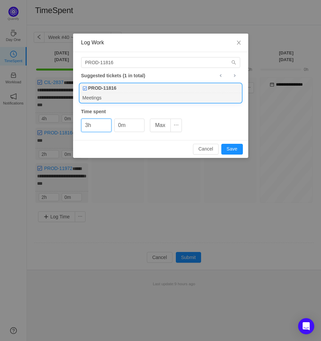
click at [223, 137] on div "PROD-11816 Suggested tickets (1 in total) PROD-11816 Meetings Time spent 3h 0m …" at bounding box center [160, 96] width 175 height 88
click at [233, 148] on button "Save" at bounding box center [232, 149] width 22 height 11
type input "0h"
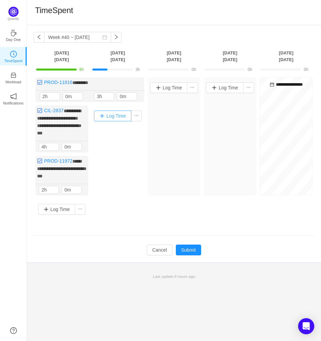
click at [115, 116] on button "Log Time" at bounding box center [112, 116] width 37 height 11
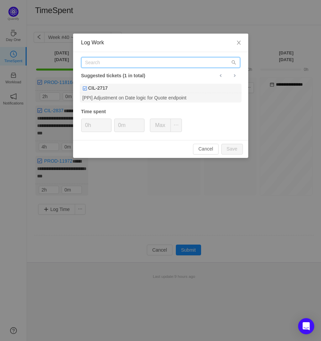
click at [177, 62] on input "text" at bounding box center [160, 62] width 159 height 11
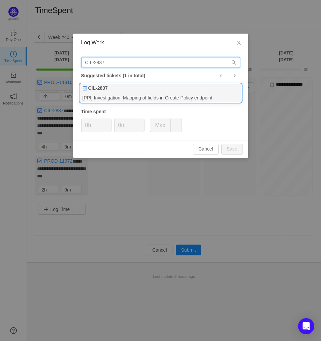
type input "CIL-2837"
click at [174, 94] on div "[PPI] Investigation: Mapping of fields in Create Policy endpoint" at bounding box center [160, 97] width 161 height 9
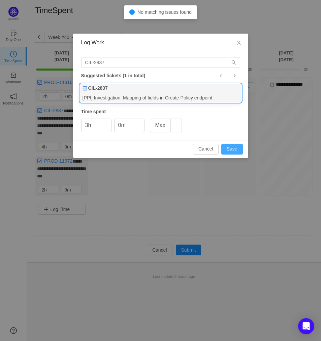
click at [236, 148] on button "Save" at bounding box center [232, 149] width 22 height 11
type input "0h"
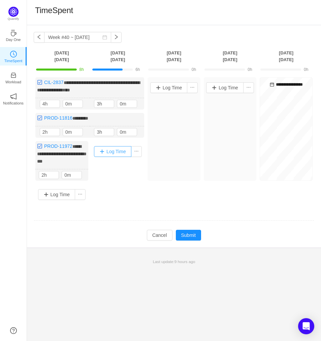
click at [120, 149] on button "Log Time" at bounding box center [112, 151] width 37 height 11
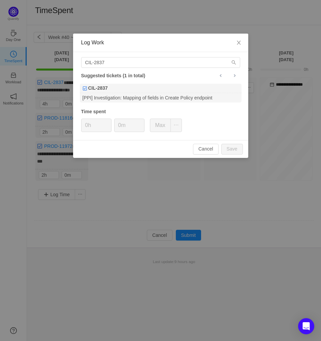
click at [127, 71] on div "CIL-2837 Suggested tickets (1 in total) CIL-2837 [PPI] Investigation: Mapping o…" at bounding box center [160, 96] width 175 height 88
click at [136, 66] on input "CIL-2837" at bounding box center [160, 62] width 159 height 11
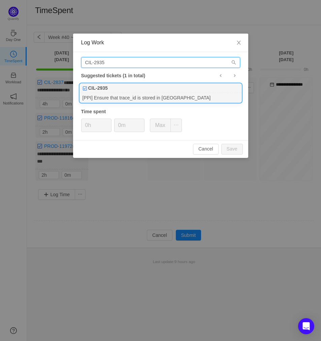
type input "CIL-2935"
click at [117, 89] on div "CIL-2935" at bounding box center [160, 88] width 161 height 9
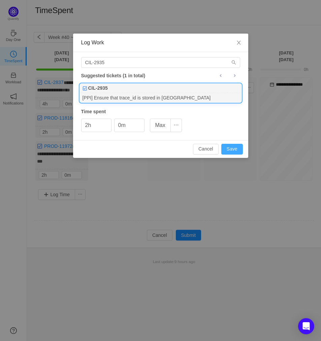
click at [231, 147] on button "Save" at bounding box center [232, 149] width 22 height 11
type input "0h"
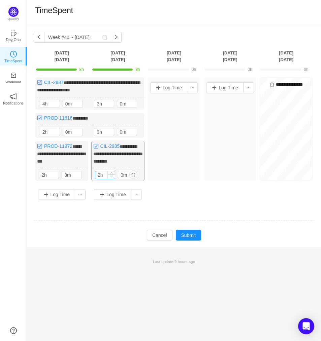
type input "1h"
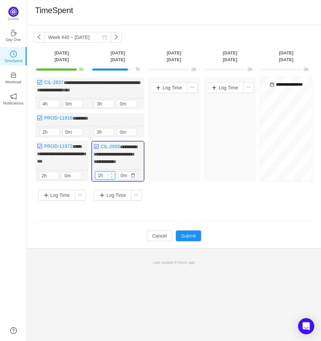
click at [109, 179] on span "Decrease Value" at bounding box center [111, 177] width 7 height 4
click at [125, 197] on button "Log Time" at bounding box center [112, 195] width 37 height 11
click at [184, 241] on button "Submit" at bounding box center [189, 236] width 26 height 11
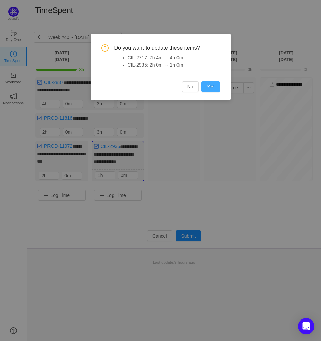
click at [209, 90] on button "Yes" at bounding box center [210, 86] width 19 height 11
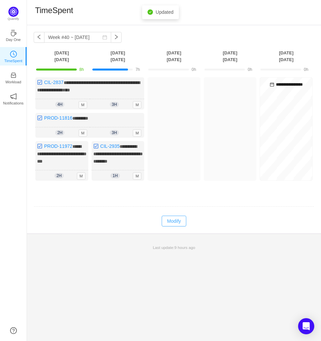
click at [177, 227] on button "Modify" at bounding box center [173, 221] width 25 height 11
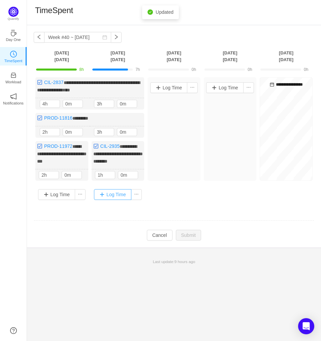
click at [111, 200] on button "Log Time" at bounding box center [112, 194] width 37 height 11
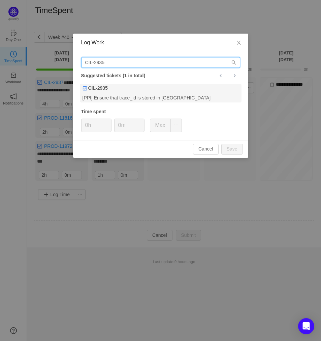
click at [167, 58] on input "CIL-2935" at bounding box center [160, 62] width 159 height 11
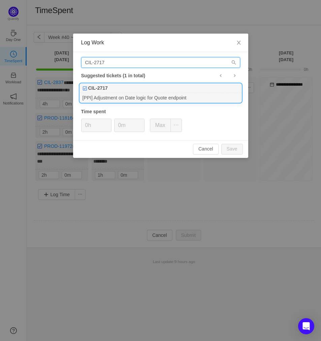
type input "CIL-2717"
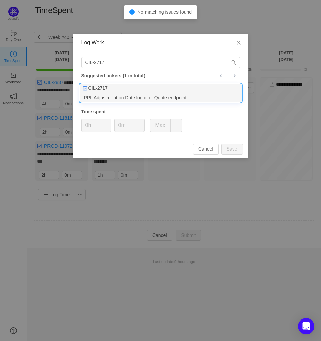
click at [169, 87] on div "CIL-2717" at bounding box center [160, 88] width 161 height 9
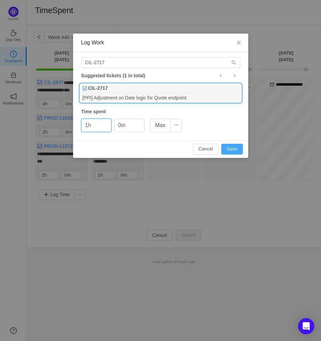
click at [235, 145] on button "Save" at bounding box center [232, 149] width 22 height 11
type input "0h"
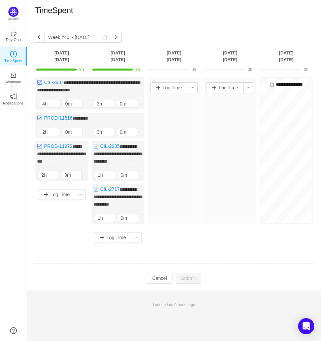
click at [103, 284] on td "Modify Cancel Submit" at bounding box center [174, 278] width 280 height 11
click at [35, 37] on button "button" at bounding box center [39, 37] width 11 height 11
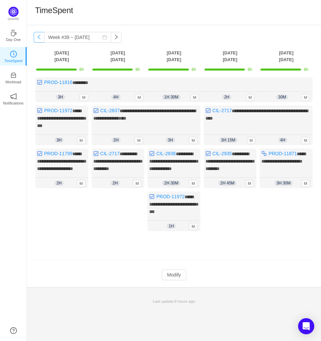
click at [39, 36] on button "button" at bounding box center [39, 37] width 11 height 11
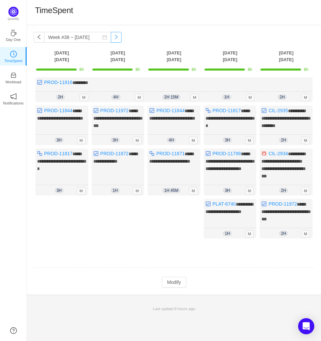
click at [111, 40] on button "button" at bounding box center [116, 37] width 11 height 11
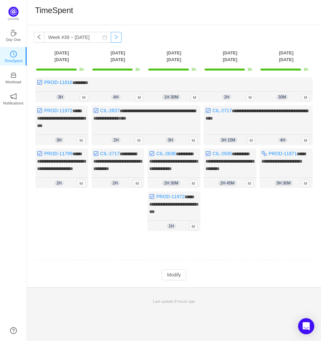
click at [111, 40] on button "button" at bounding box center [116, 37] width 11 height 11
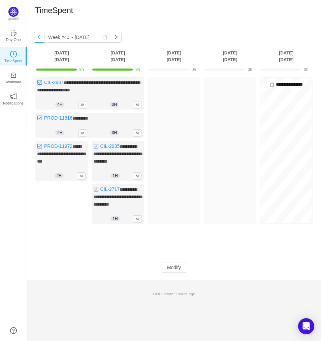
click at [42, 35] on button "button" at bounding box center [39, 37] width 11 height 11
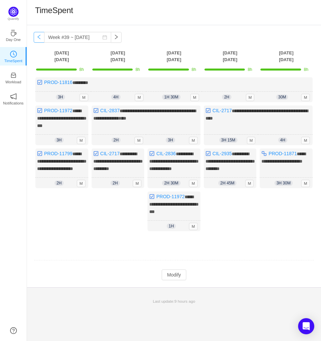
click at [42, 37] on button "button" at bounding box center [39, 37] width 11 height 11
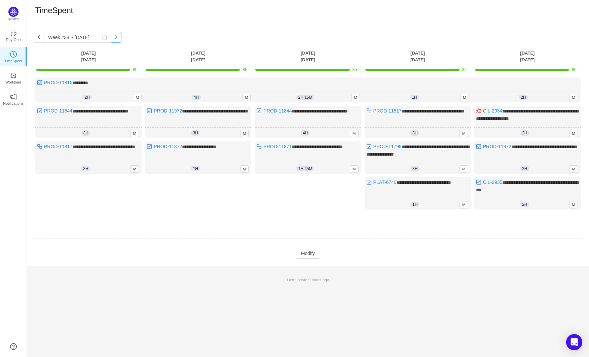
click at [111, 38] on button "button" at bounding box center [116, 37] width 11 height 11
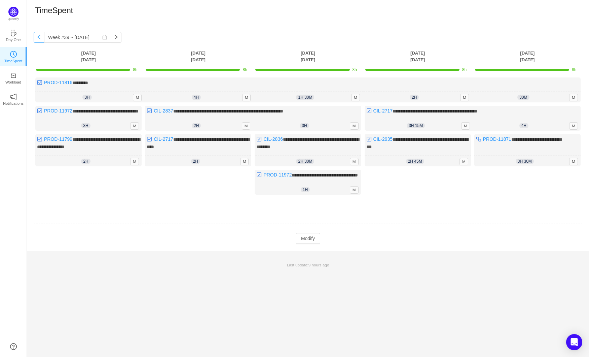
click at [38, 37] on button "button" at bounding box center [39, 37] width 11 height 11
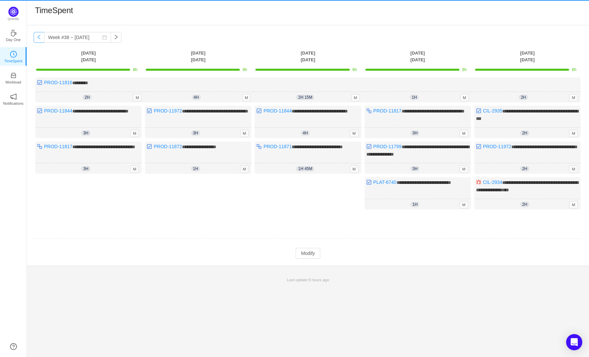
click at [38, 37] on button "button" at bounding box center [39, 37] width 11 height 11
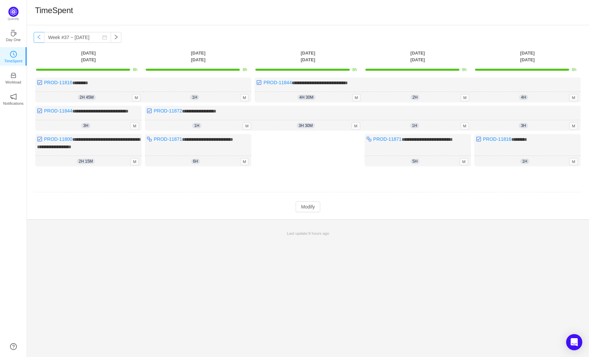
click at [41, 37] on button "button" at bounding box center [39, 37] width 11 height 11
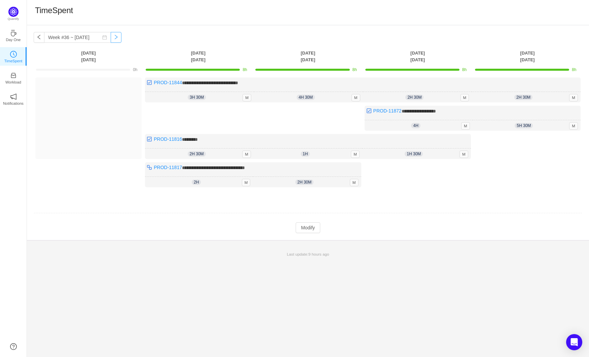
click at [111, 35] on button "button" at bounding box center [116, 37] width 11 height 11
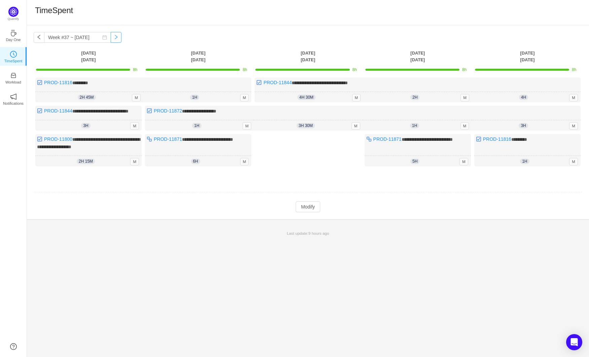
click at [111, 35] on button "button" at bounding box center [116, 37] width 11 height 11
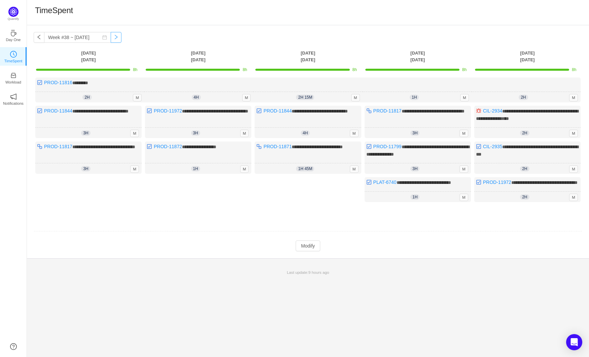
click at [111, 38] on button "button" at bounding box center [116, 37] width 11 height 11
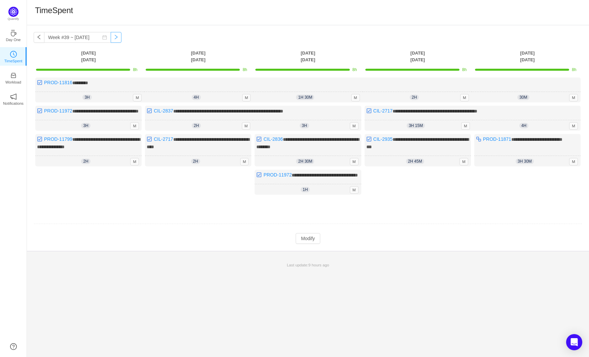
click at [111, 40] on button "button" at bounding box center [116, 37] width 11 height 11
type input "Week #40 ~ [DATE]"
